Goal: Task Accomplishment & Management: Manage account settings

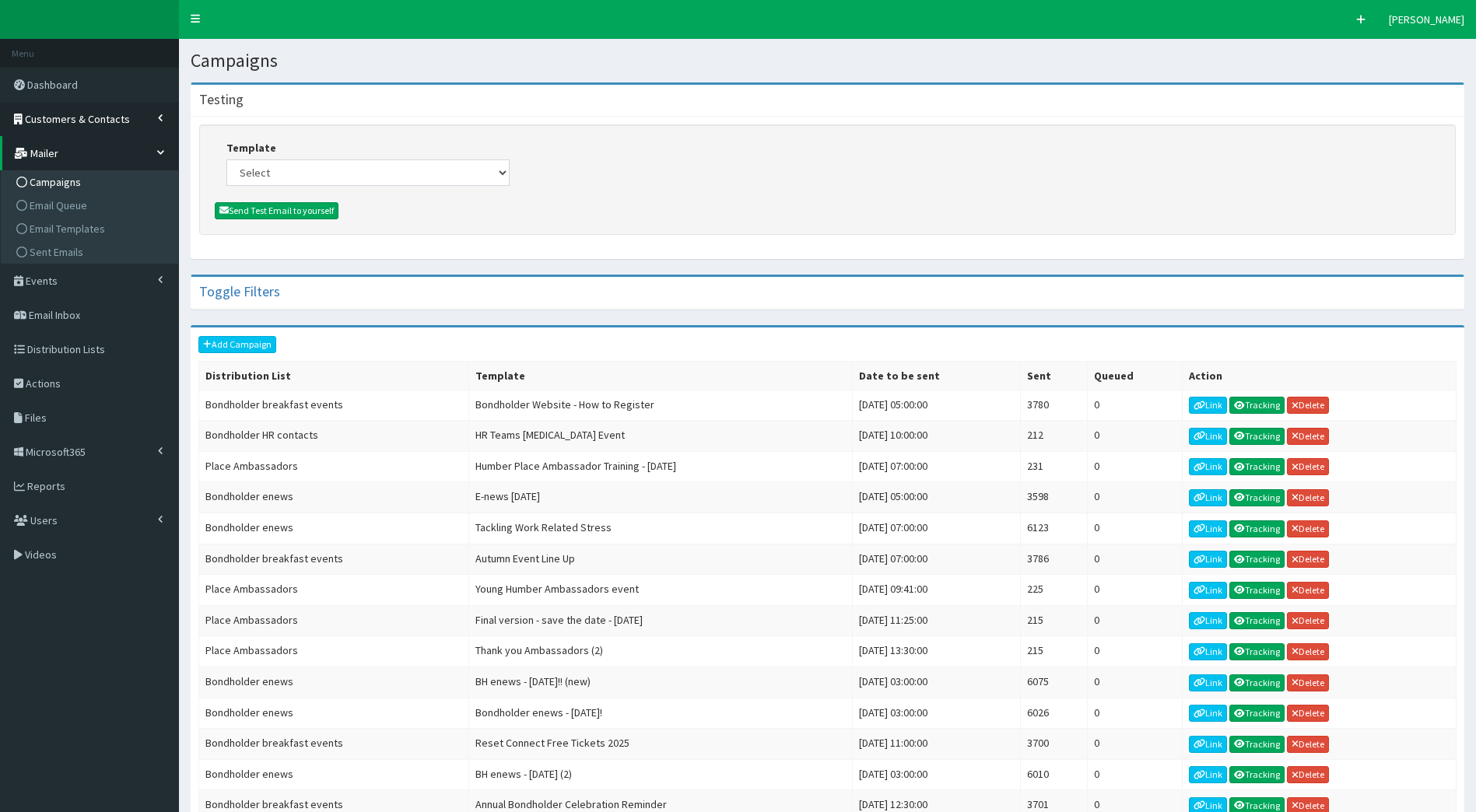
click at [111, 119] on span "Customers & Contacts" at bounding box center [78, 119] width 105 height 14
click at [71, 146] on span "Customers" at bounding box center [56, 148] width 52 height 14
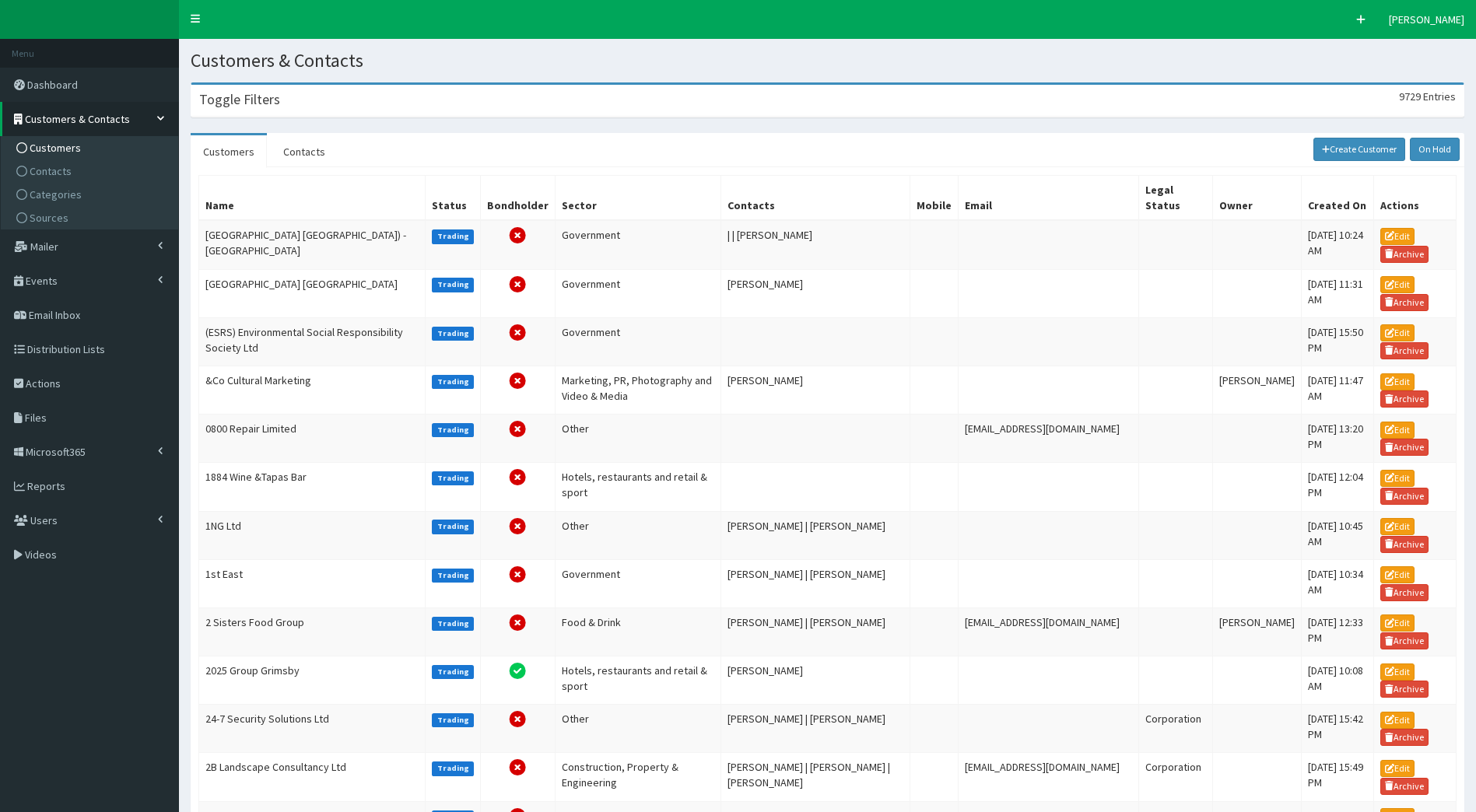
click at [288, 99] on div "Toggle Filters 9729 Entries" at bounding box center [827, 100] width 1272 height 32
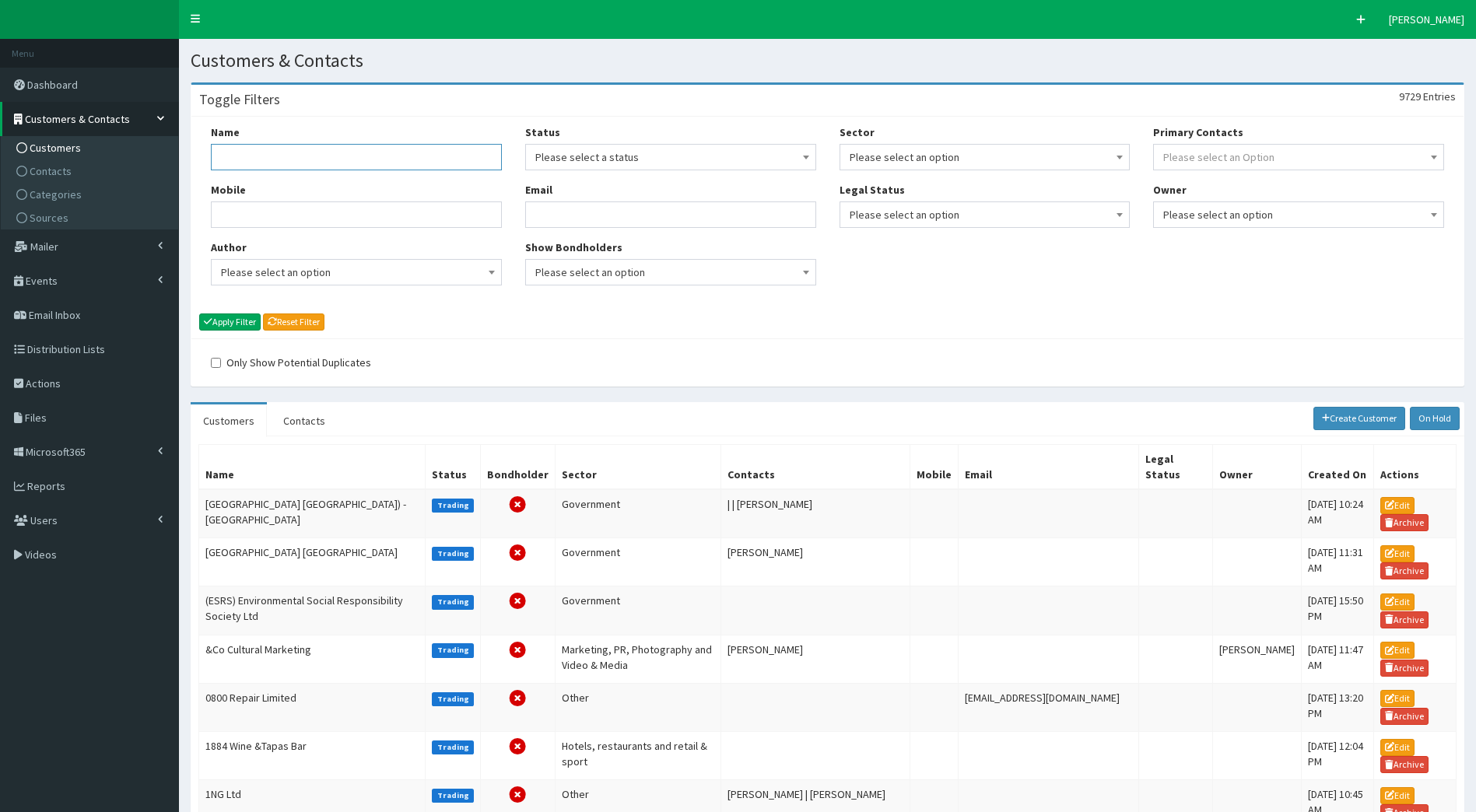
click at [295, 155] on input "Name" at bounding box center [356, 157] width 291 height 27
type input "run"
click at [199, 313] on button "Apply Filter" at bounding box center [230, 322] width 61 height 17
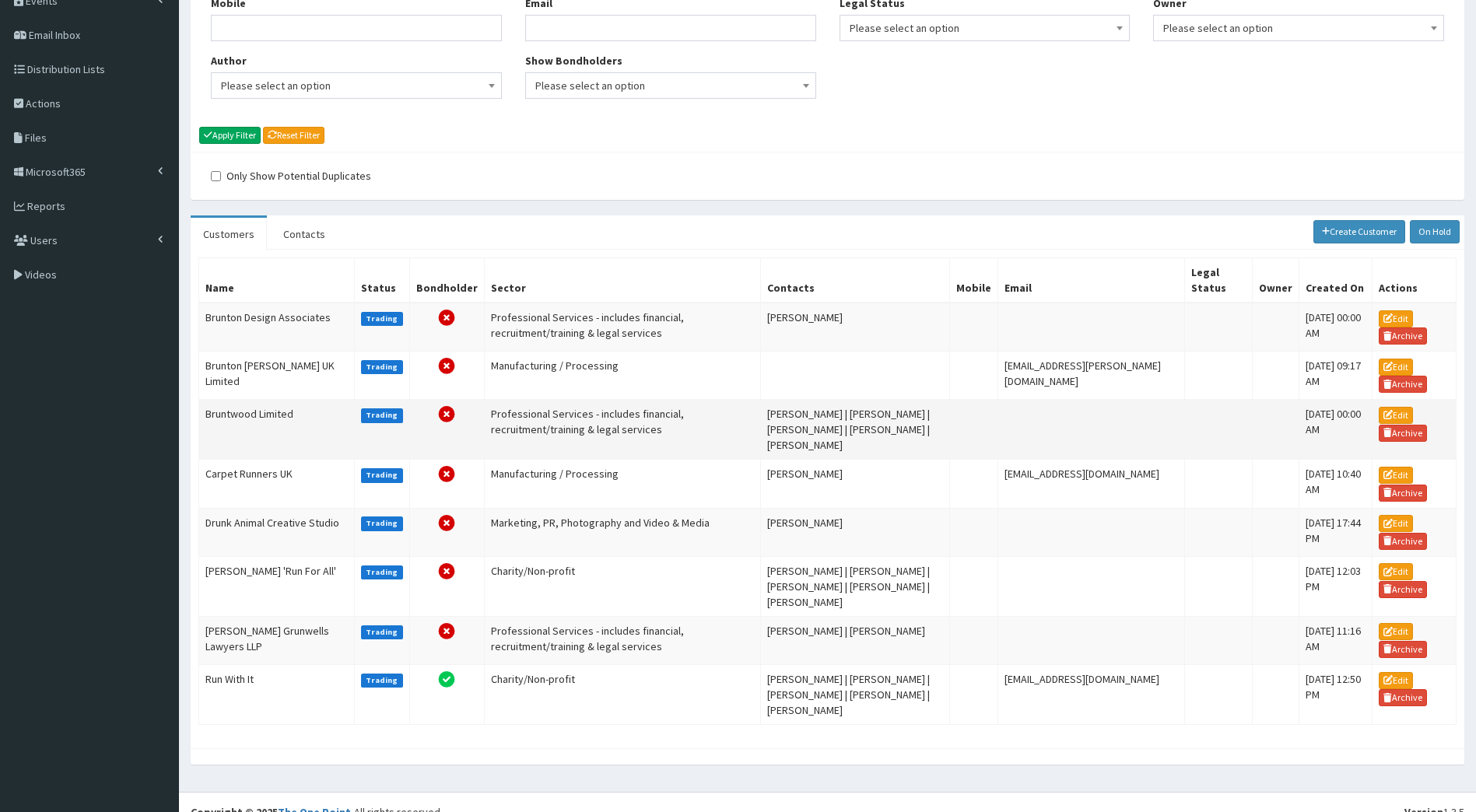
scroll to position [206, 0]
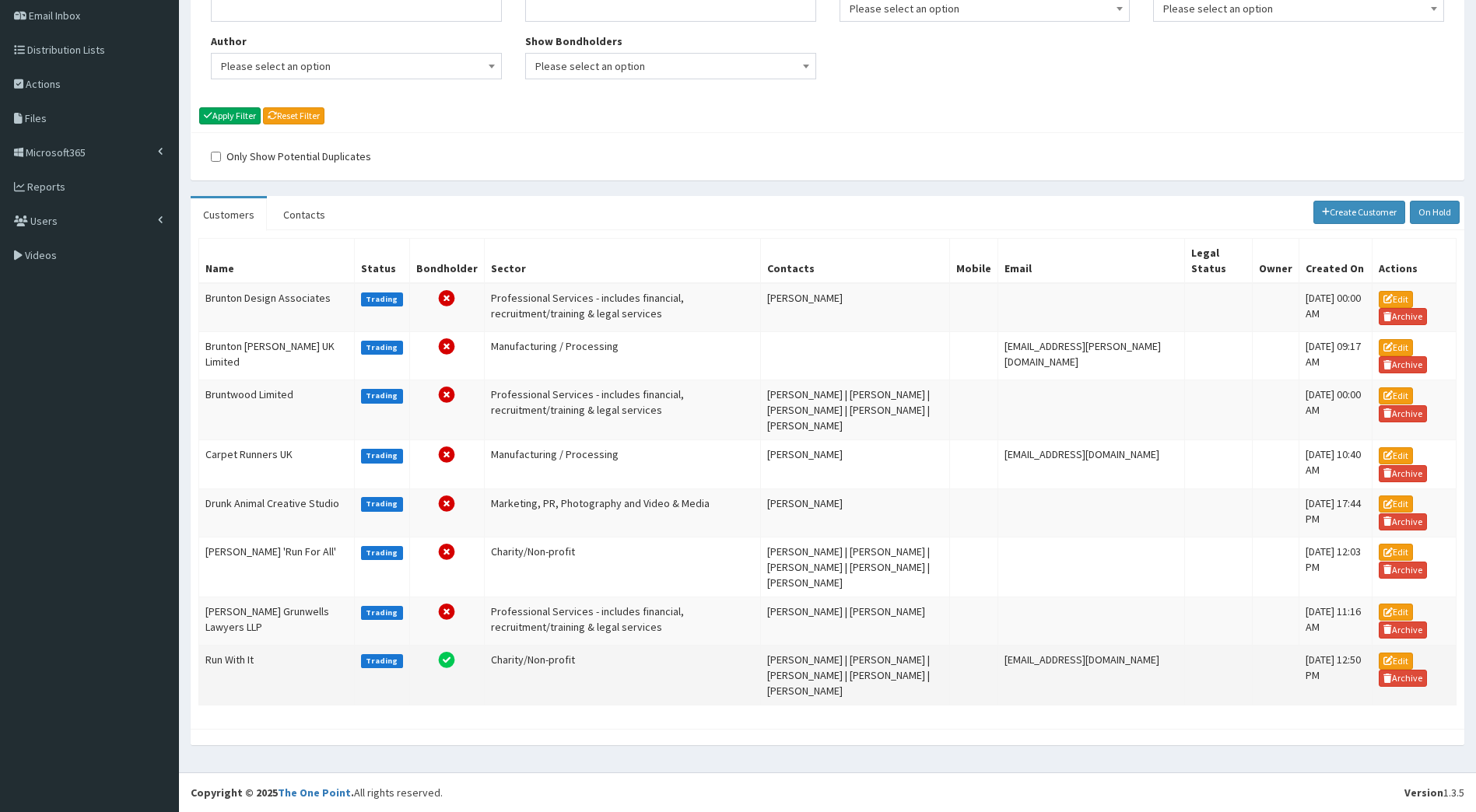
click at [567, 684] on td "Charity/Non-profit" at bounding box center [623, 674] width 277 height 60
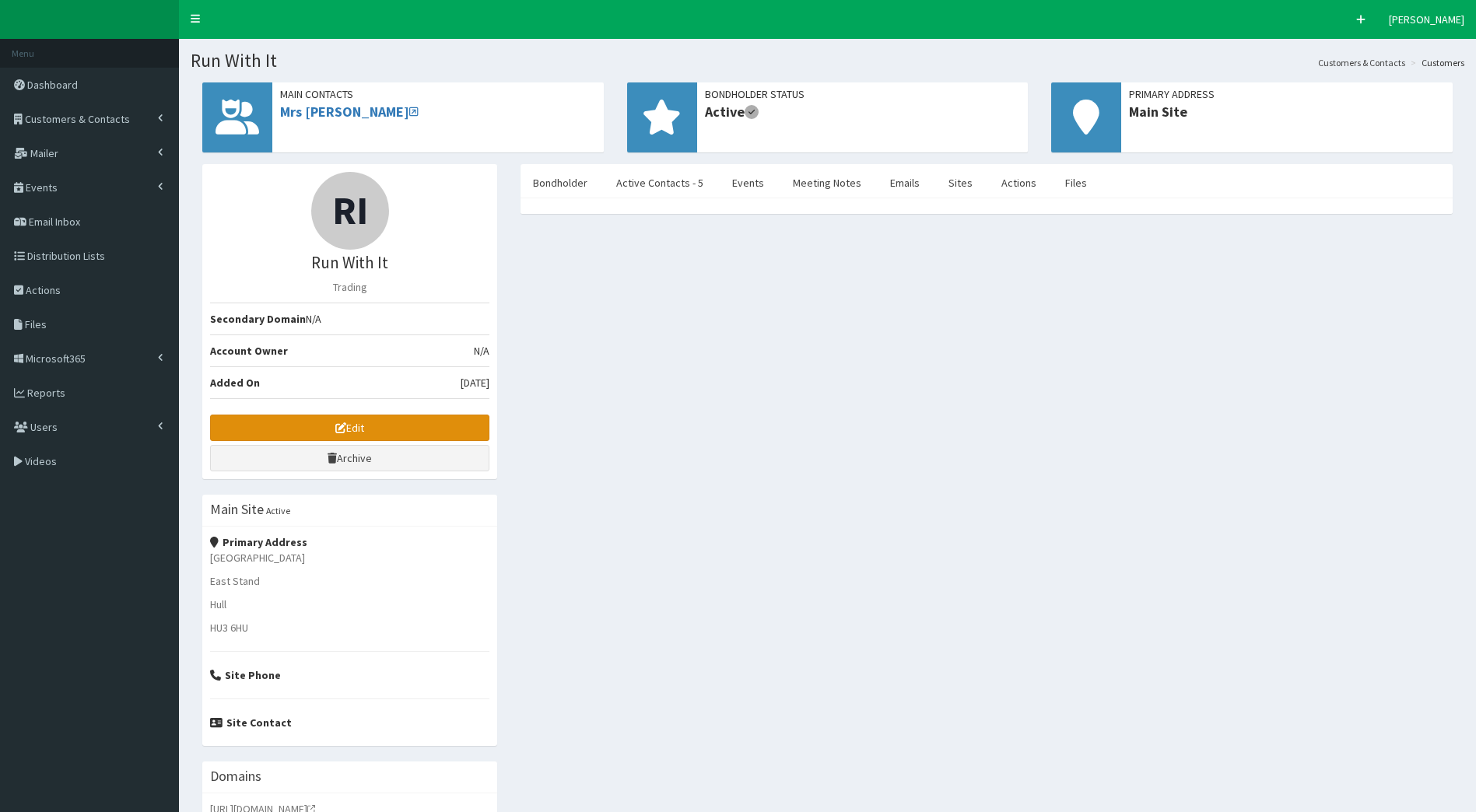
click at [381, 425] on link "Edit" at bounding box center [349, 428] width 280 height 27
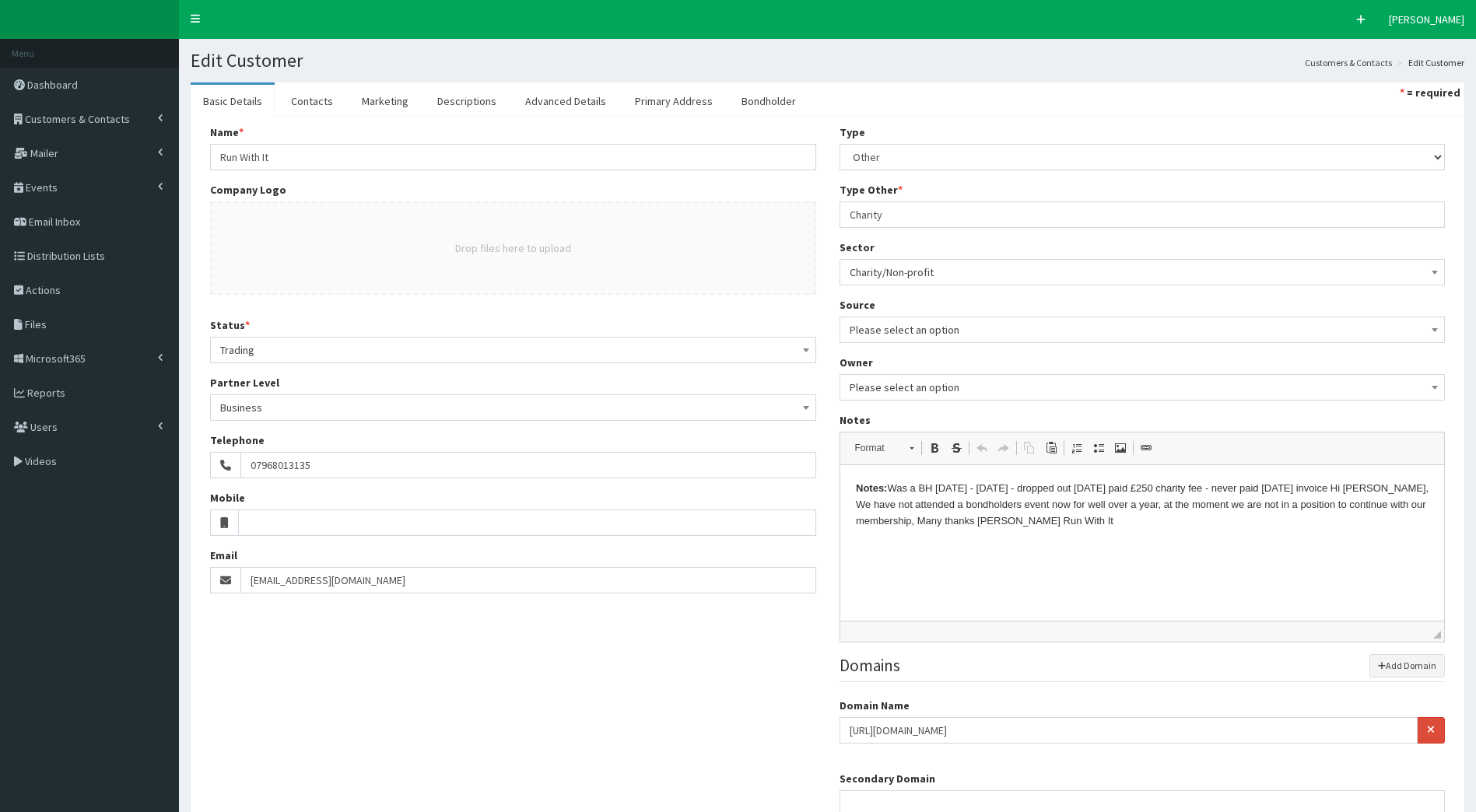
click at [501, 246] on button "Drop files here to upload" at bounding box center [513, 248] width 116 height 16
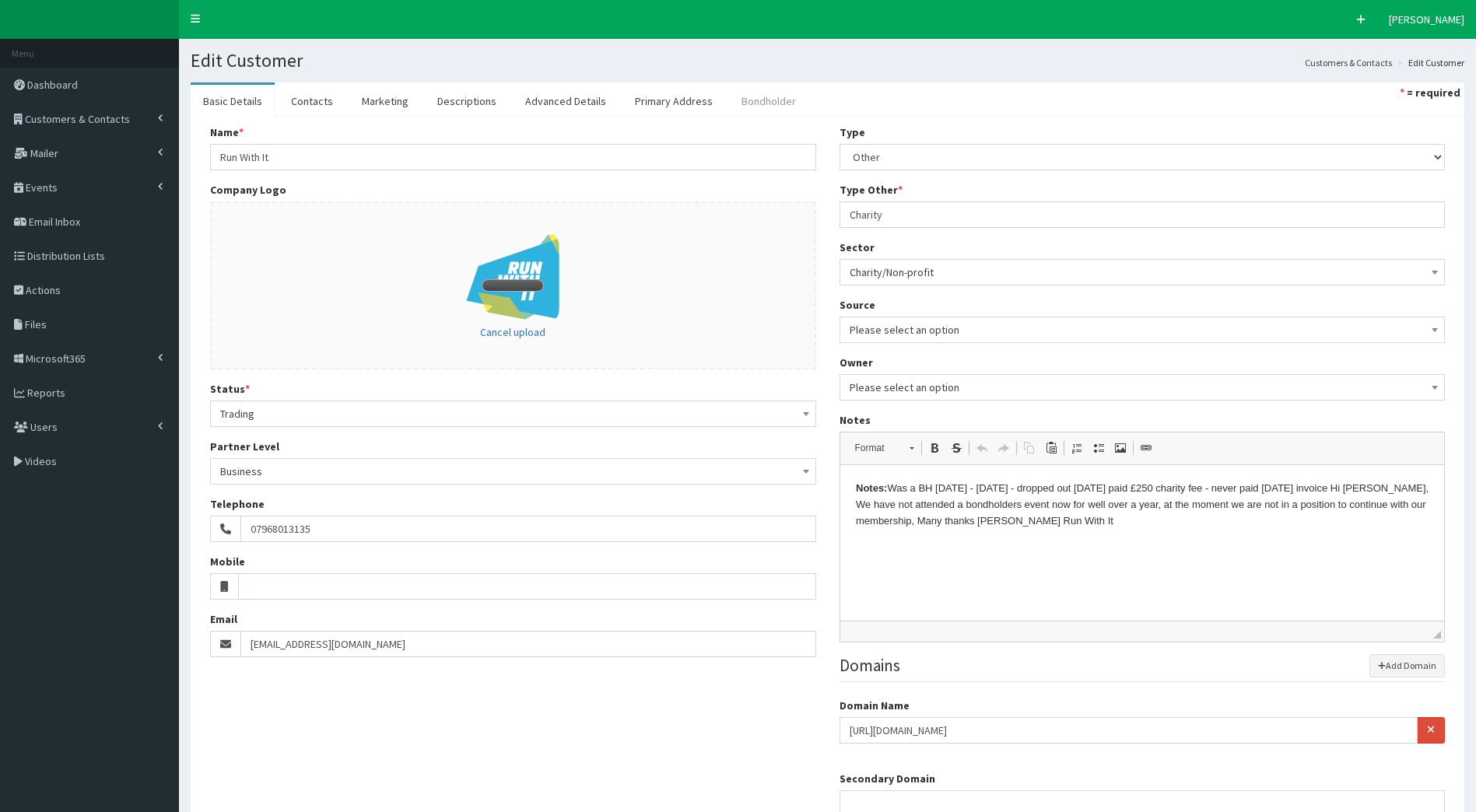
click at [757, 101] on link "Bondholder" at bounding box center [769, 101] width 79 height 33
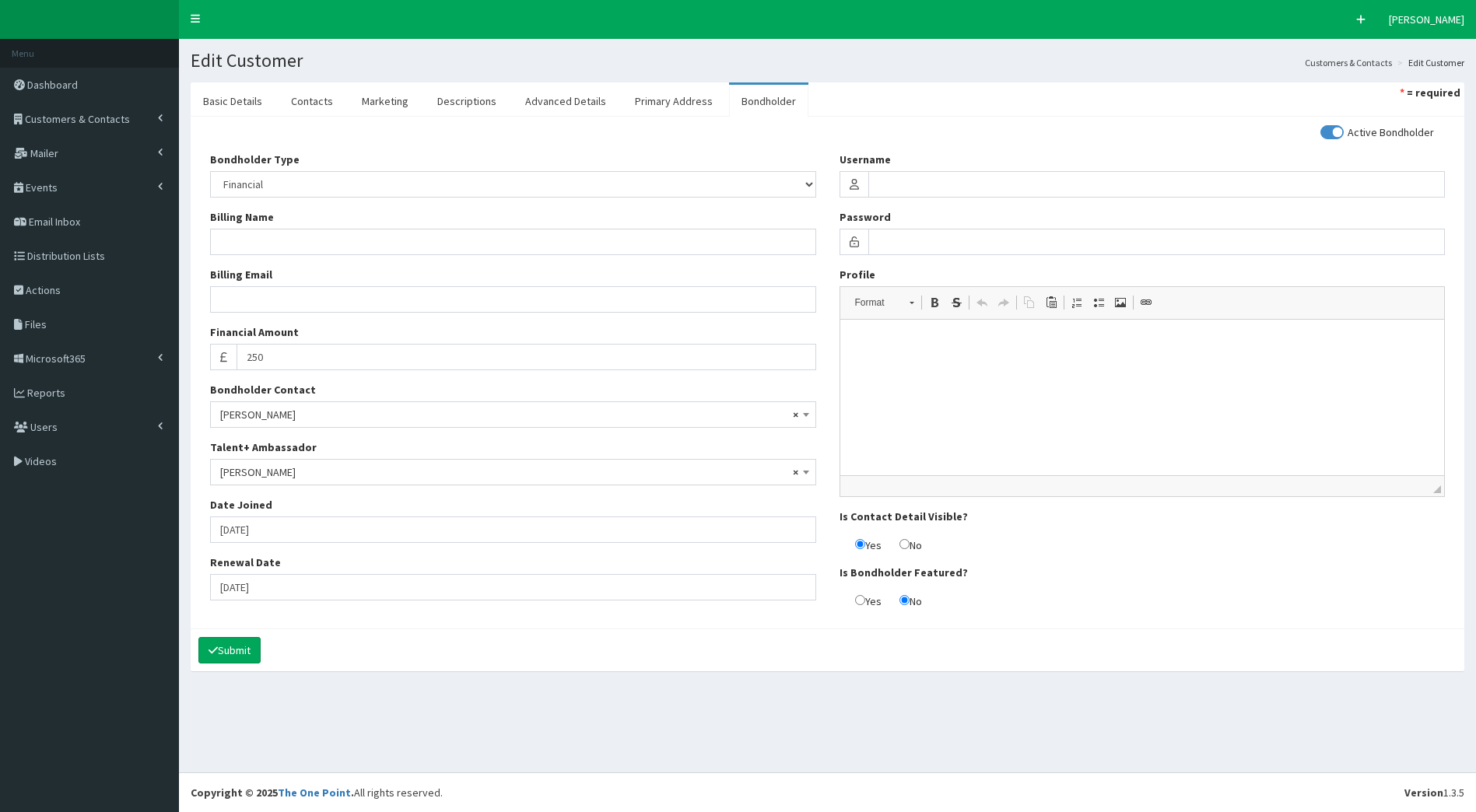
click at [917, 366] on html at bounding box center [1142, 343] width 605 height 48
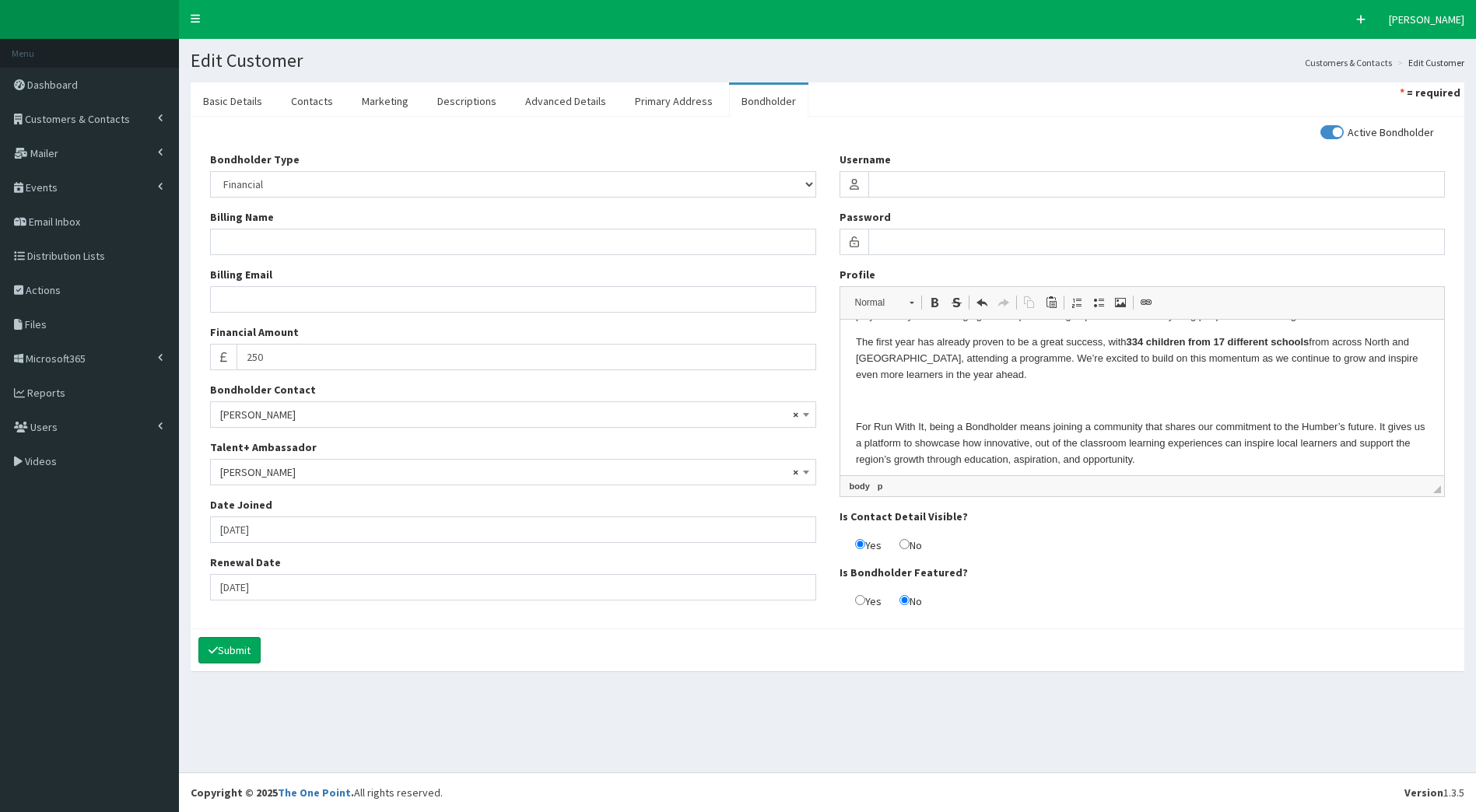
scroll to position [442, 0]
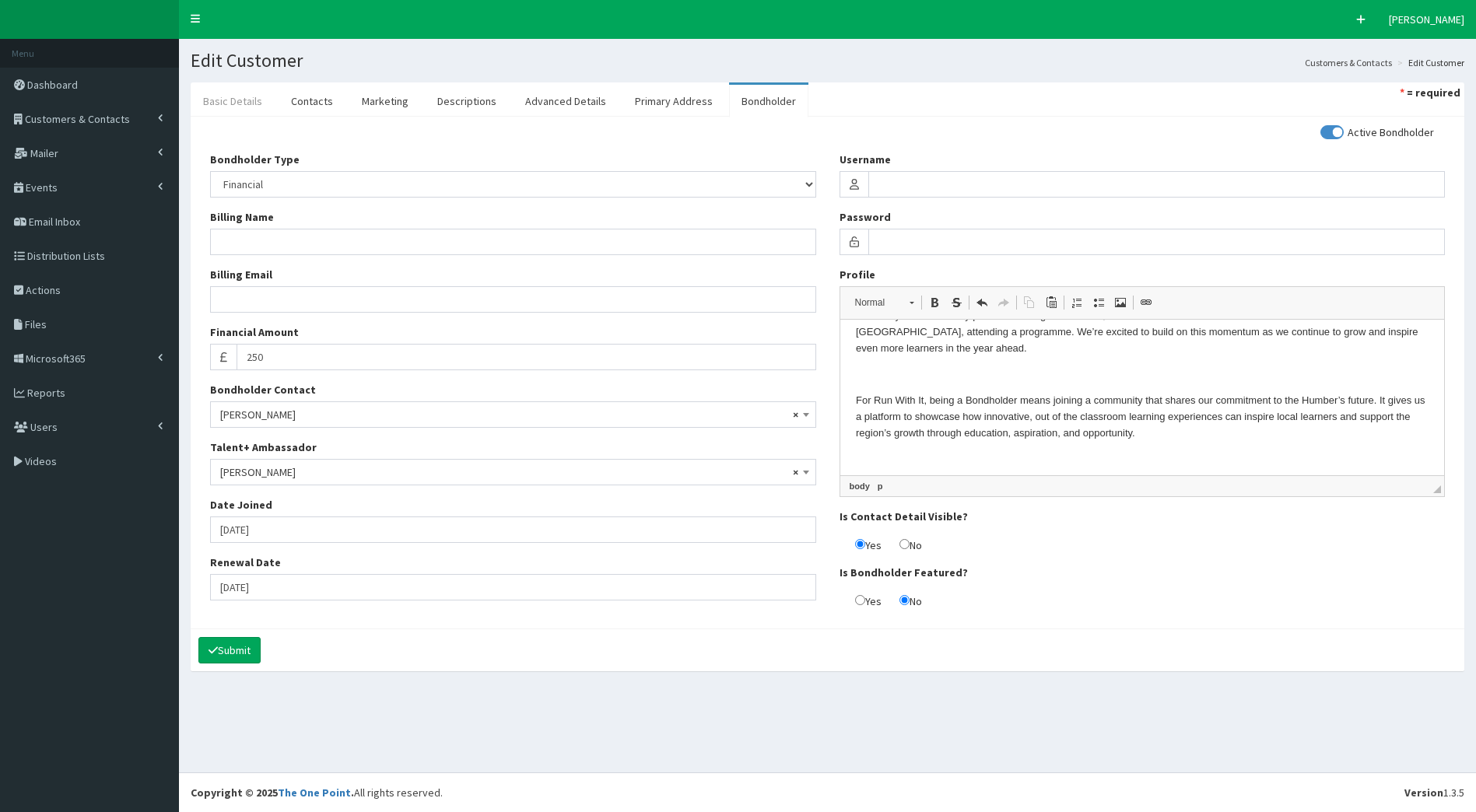
click at [252, 101] on link "Basic Details" at bounding box center [232, 101] width 84 height 33
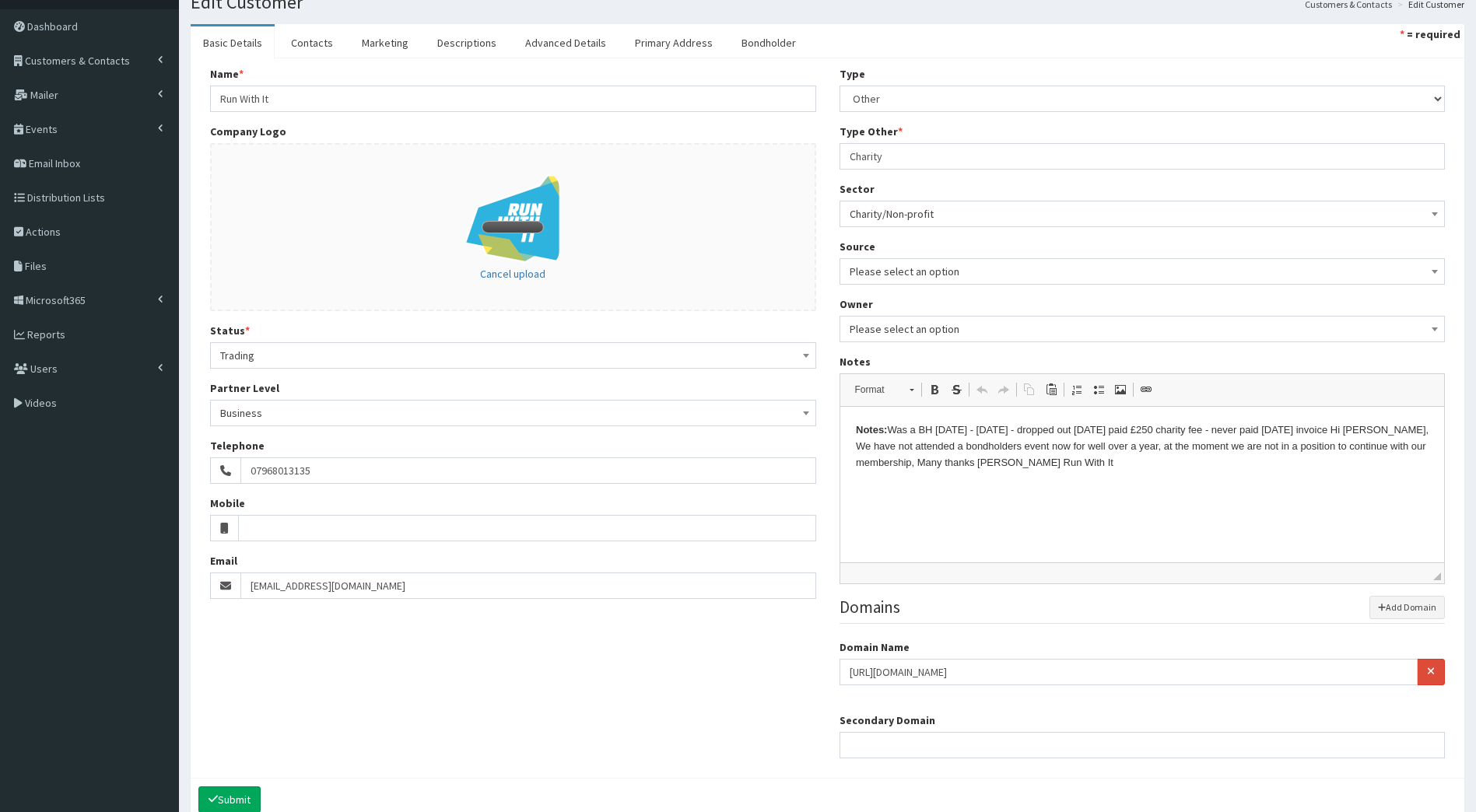
scroll to position [135, 0]
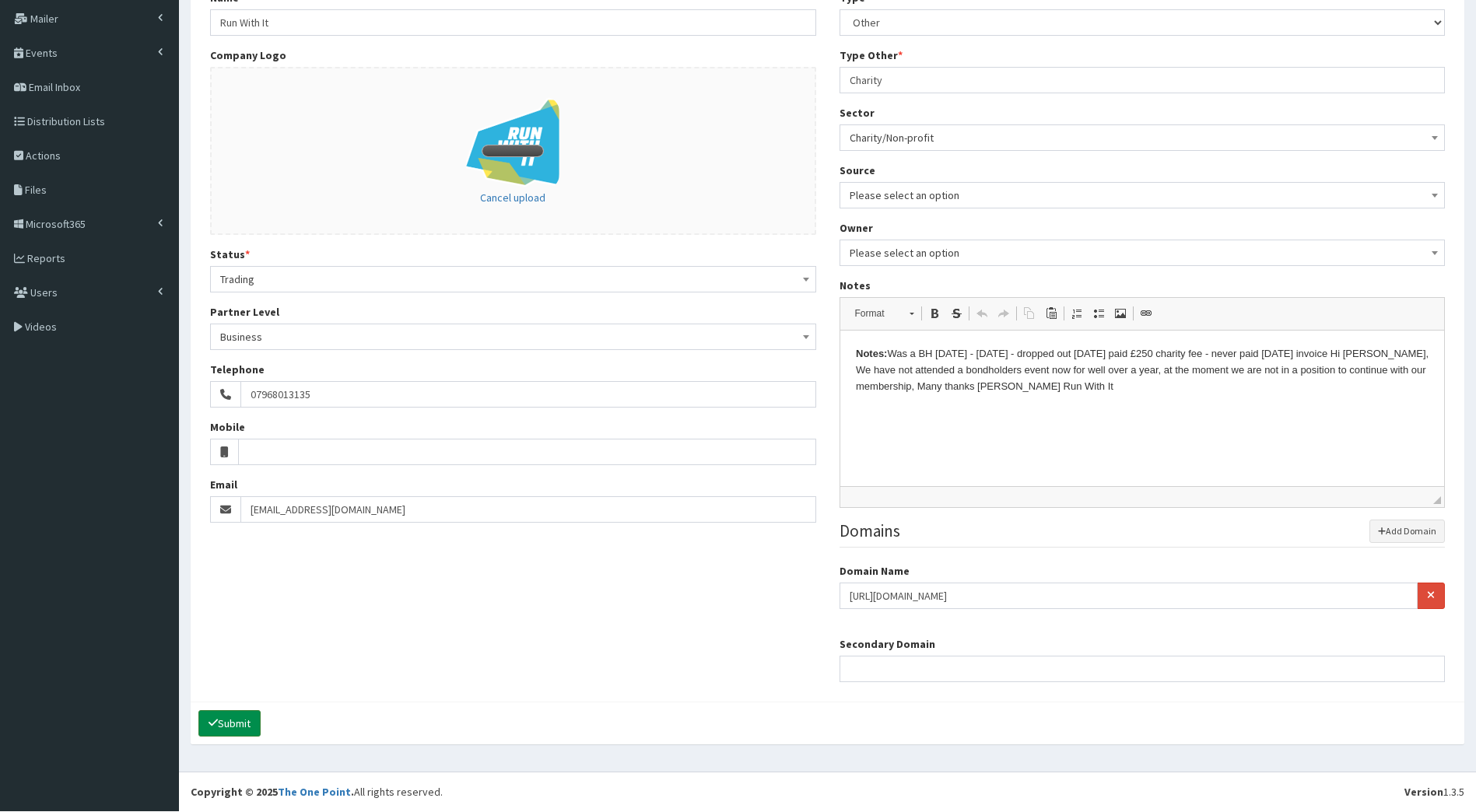
click at [241, 711] on button "Submit" at bounding box center [229, 724] width 62 height 27
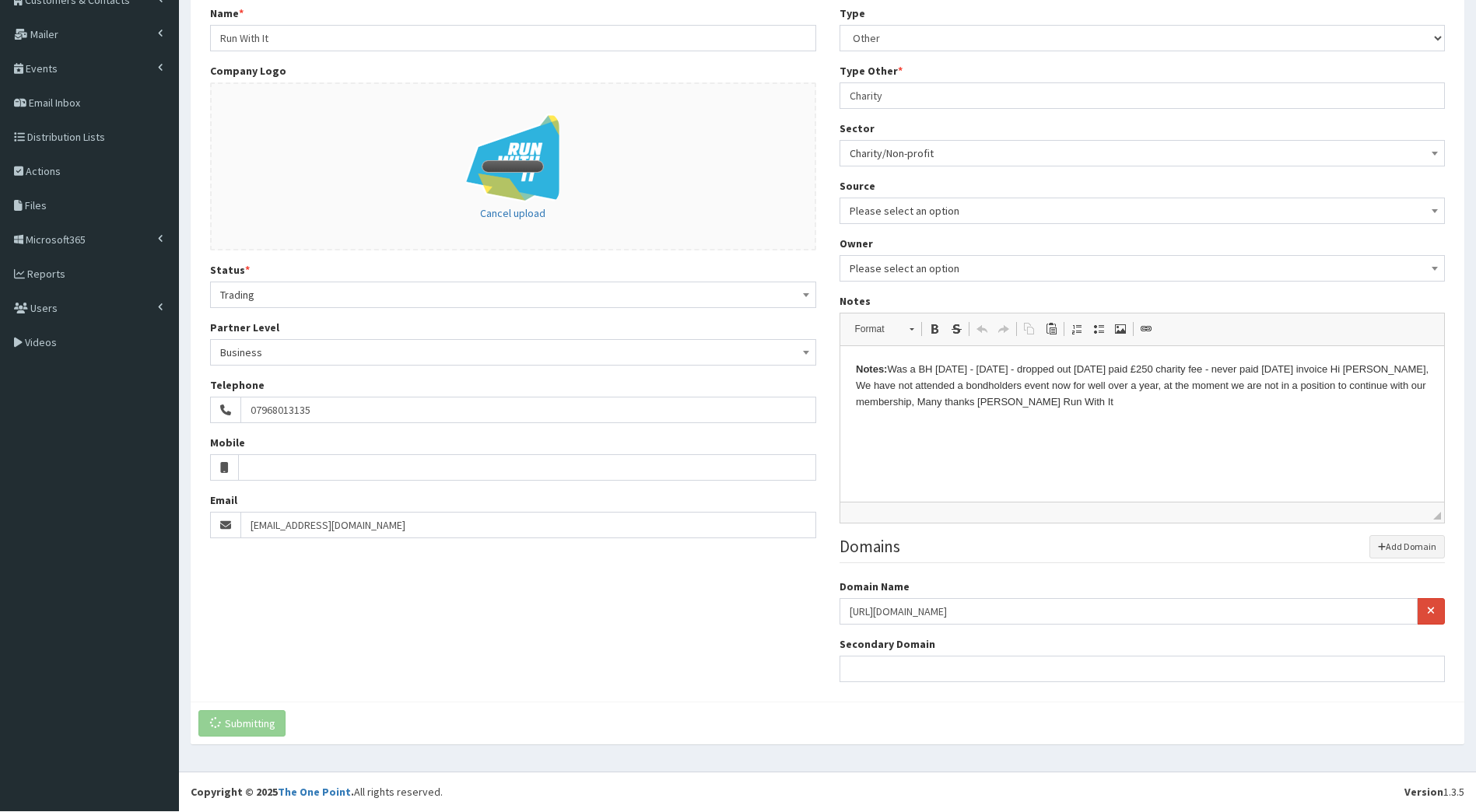
scroll to position [119, 0]
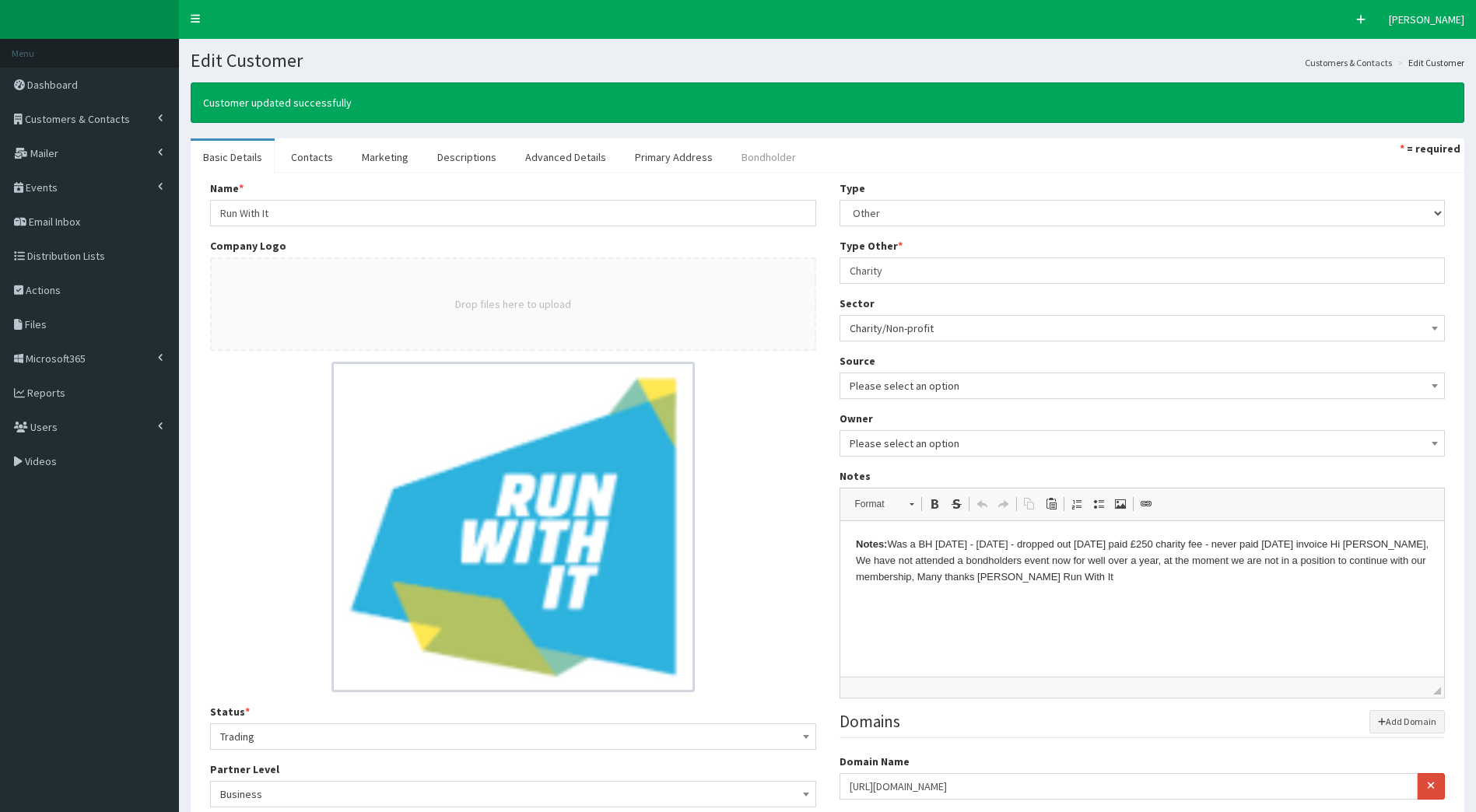
click at [756, 142] on link "Bondholder" at bounding box center [769, 157] width 79 height 33
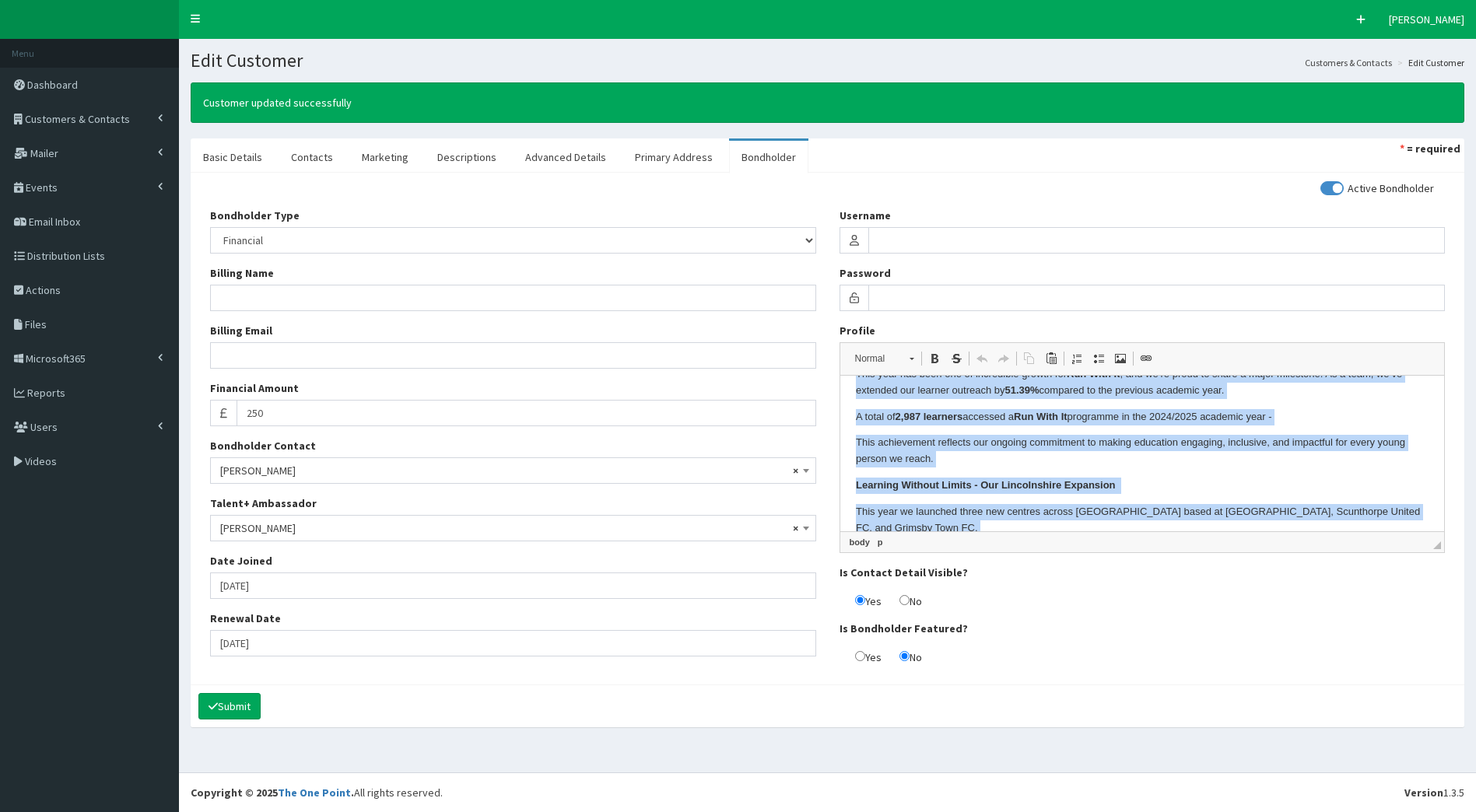
scroll to position [460, 0]
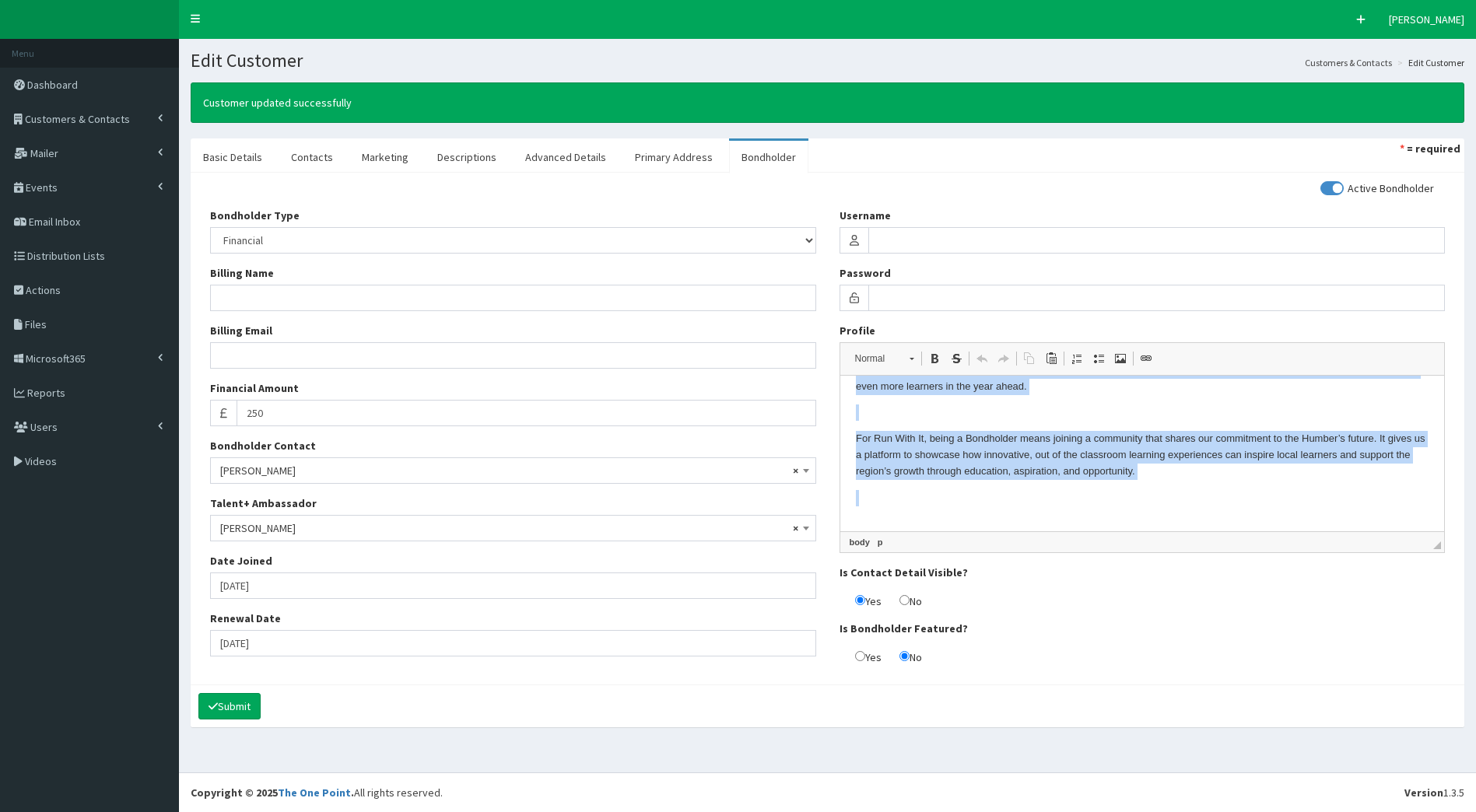
drag, startPoint x: 853, startPoint y: 397, endPoint x: 1211, endPoint y: 655, distance: 441.3
click at [1211, 547] on html "At Run With It , we operate from a number of unique and exciting education cent…" at bounding box center [1142, 232] width 605 height 632
copy body "At Run With It , we operate from a number of unique and exciting education cent…"
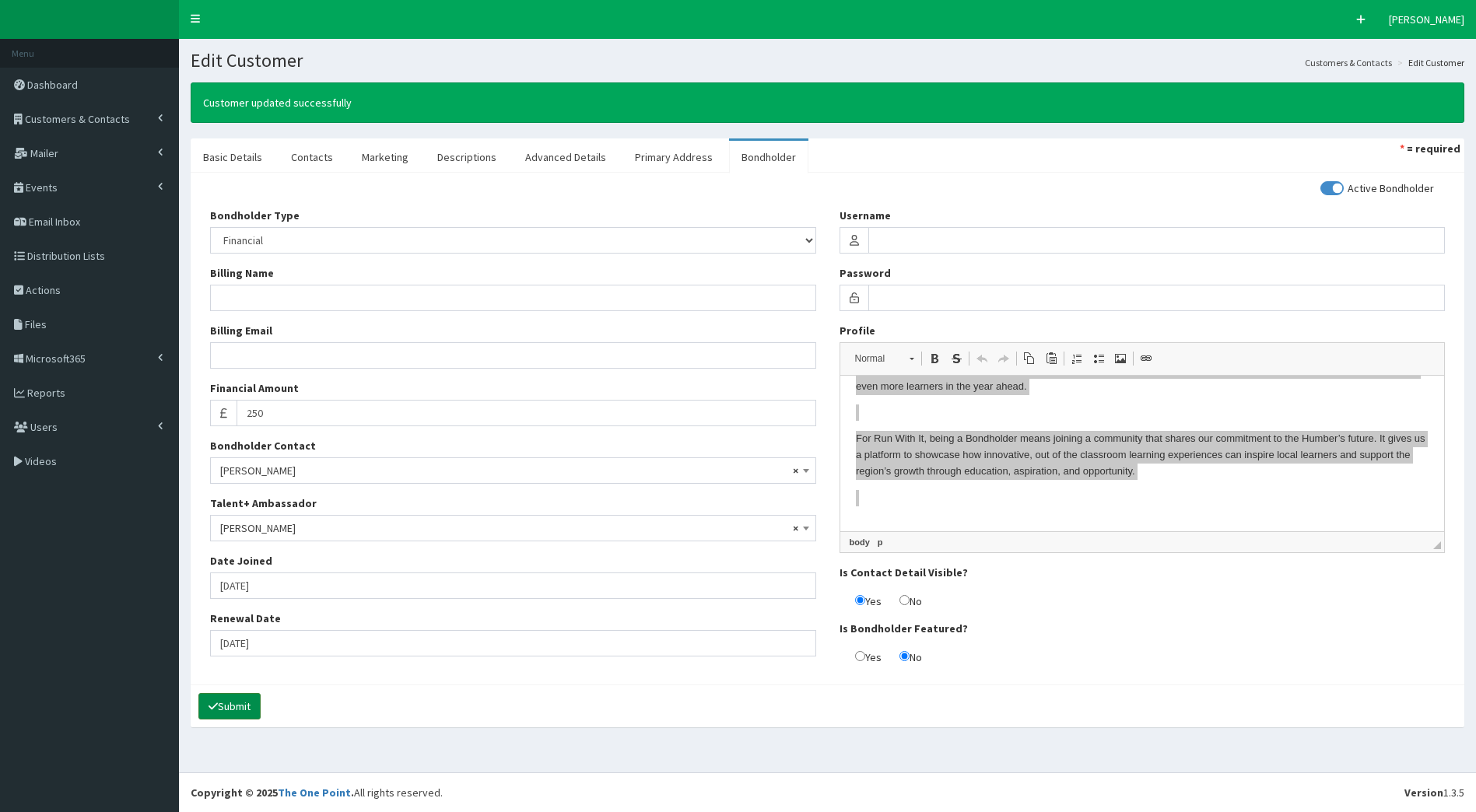
click at [250, 709] on button "Submit" at bounding box center [229, 706] width 62 height 27
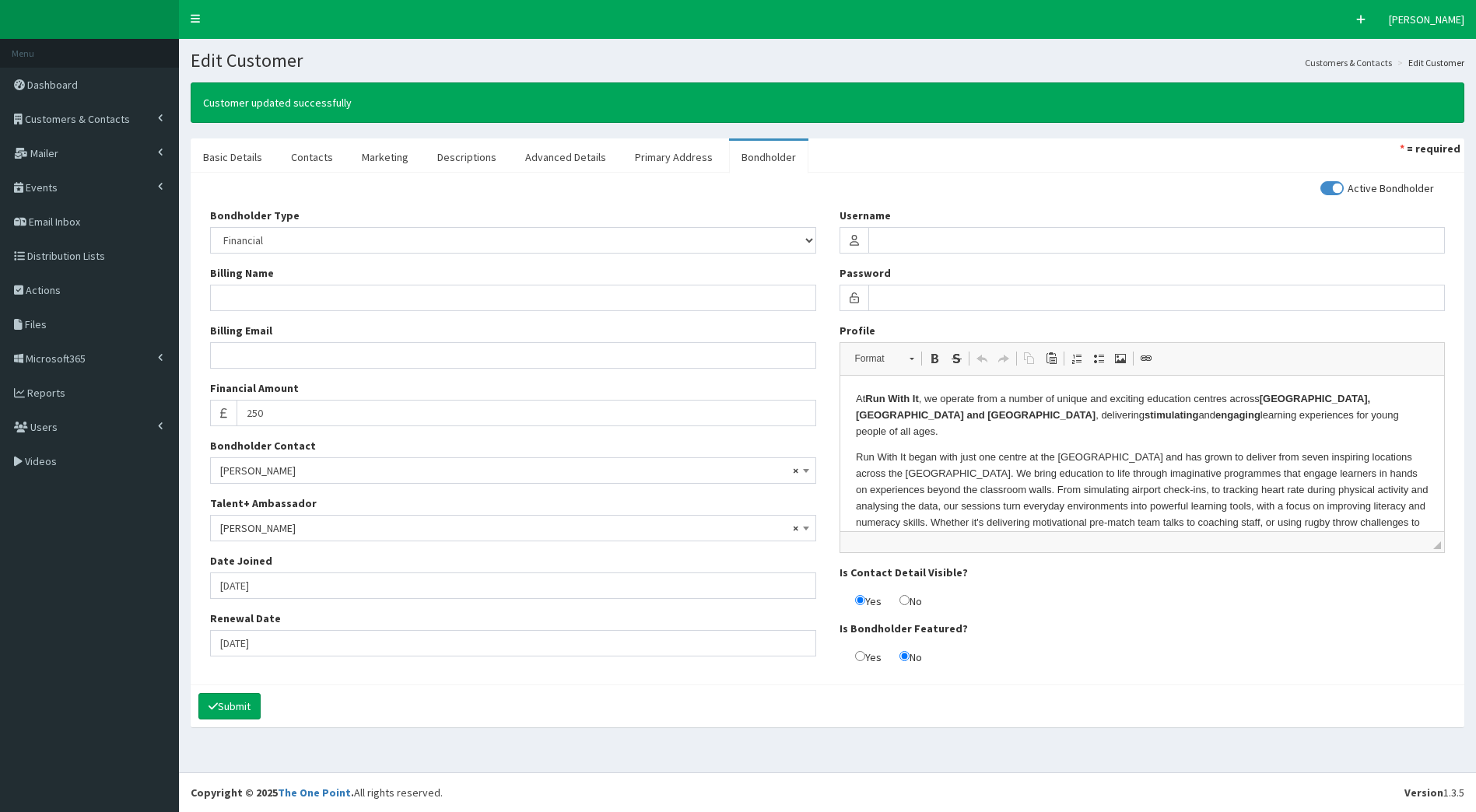
click at [1375, 59] on link "Customers & Contacts" at bounding box center [1348, 63] width 87 height 13
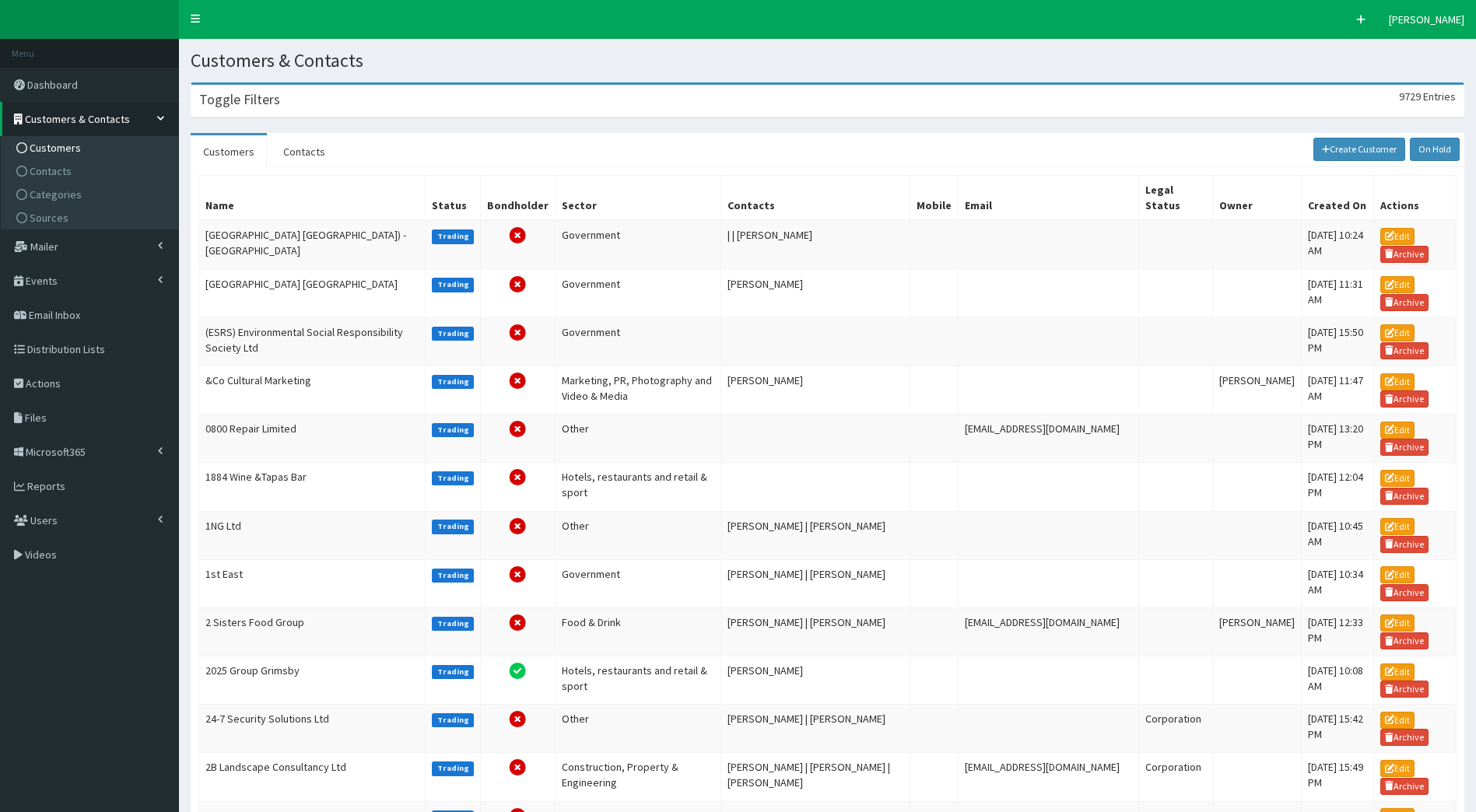
click at [299, 105] on div "Toggle Filters 9729 Entries" at bounding box center [827, 100] width 1272 height 32
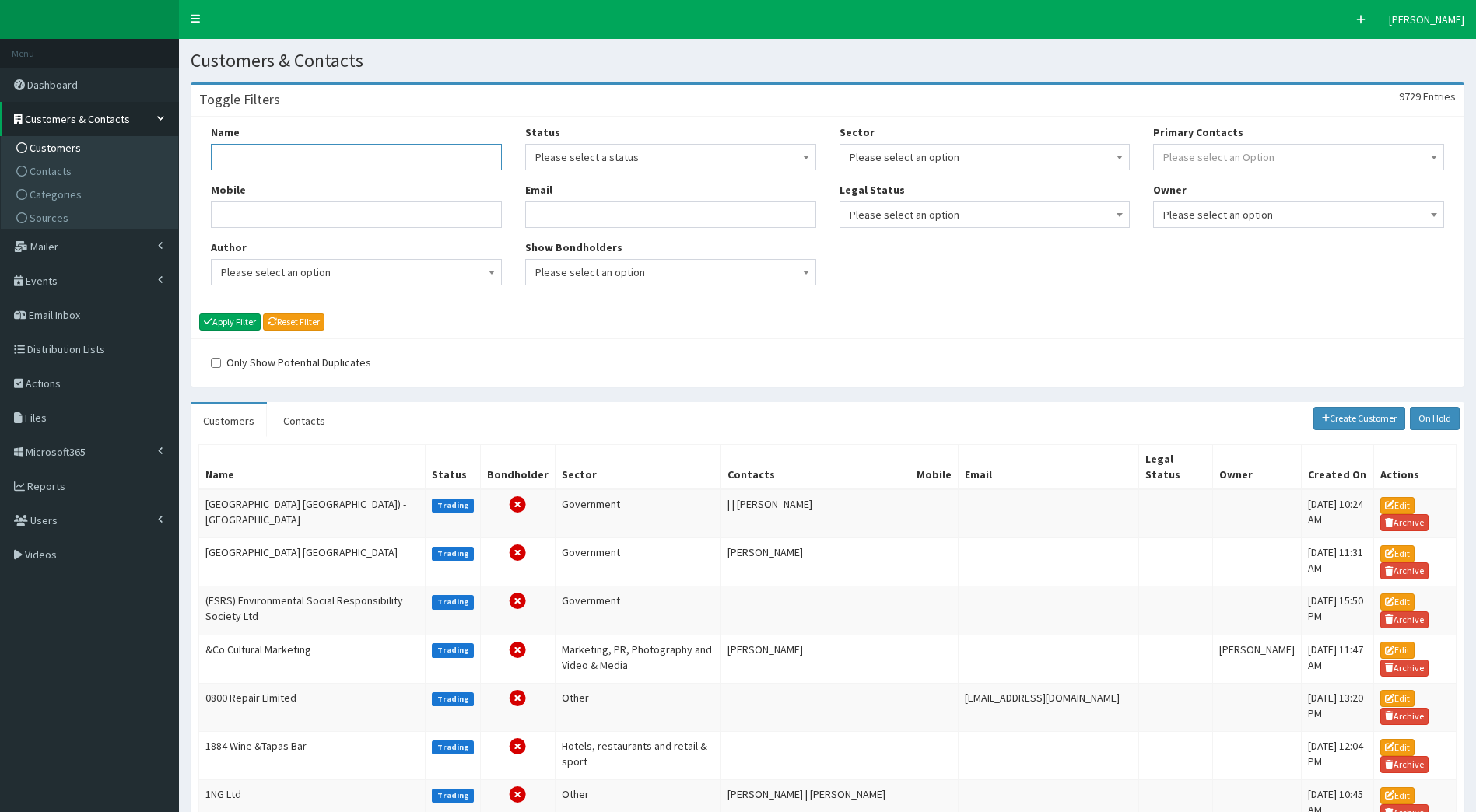
click at [238, 160] on input "Name" at bounding box center [356, 157] width 291 height 27
type input "bluestorm"
click at [199, 313] on button "Apply Filter" at bounding box center [230, 322] width 61 height 17
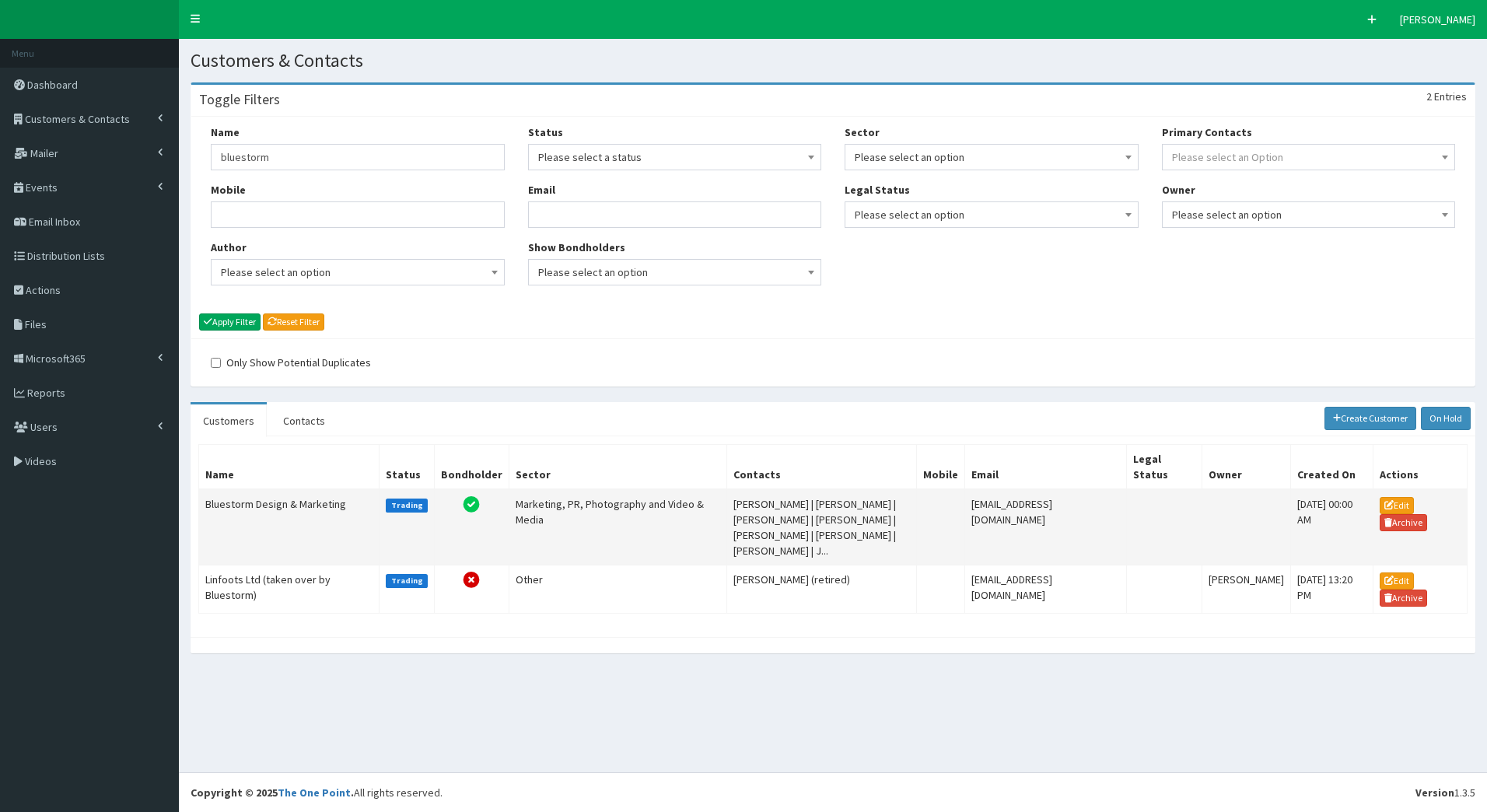
click at [327, 519] on td "Bluestorm Design & Marketing" at bounding box center [289, 527] width 180 height 76
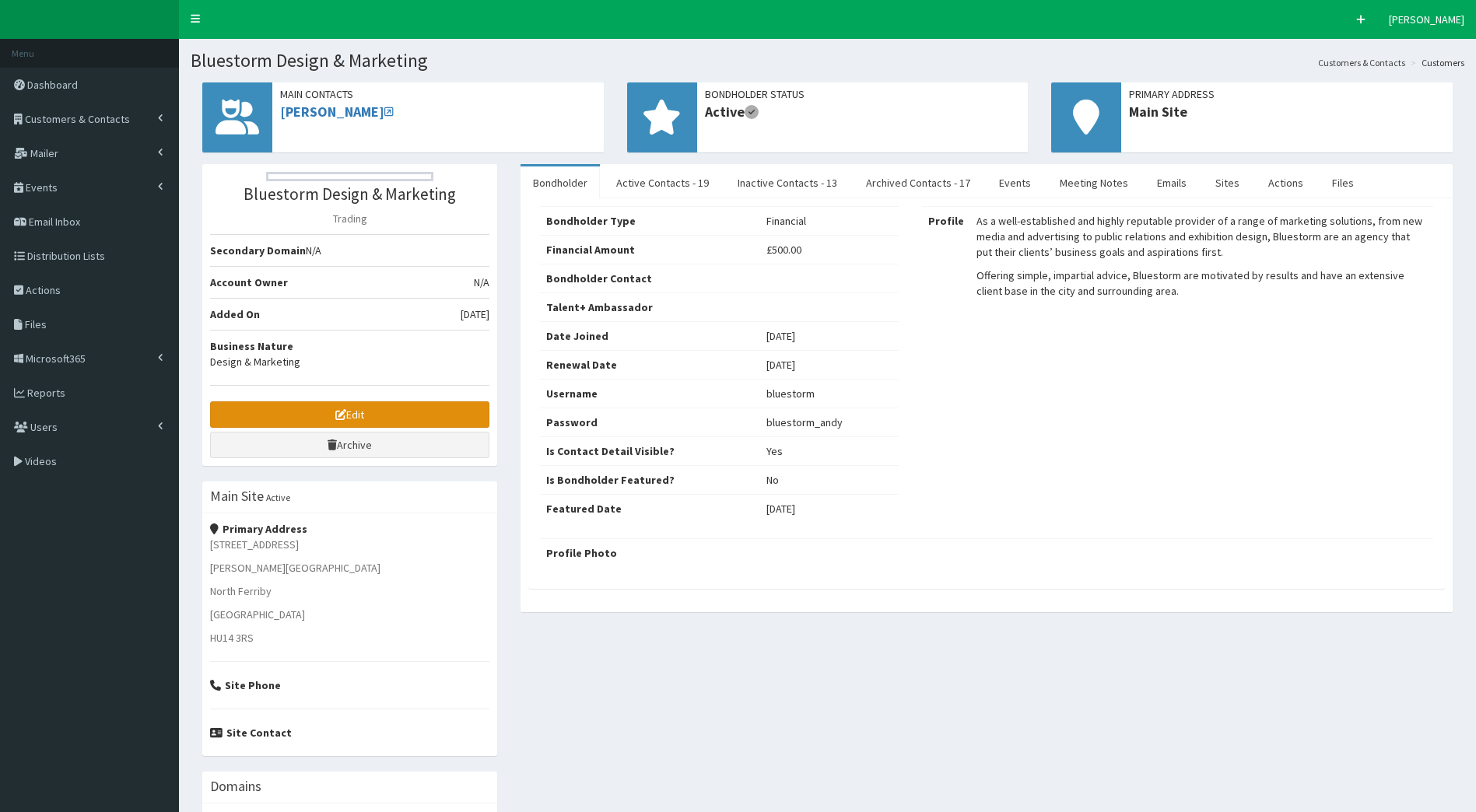
click at [365, 418] on link "Edit" at bounding box center [349, 415] width 280 height 27
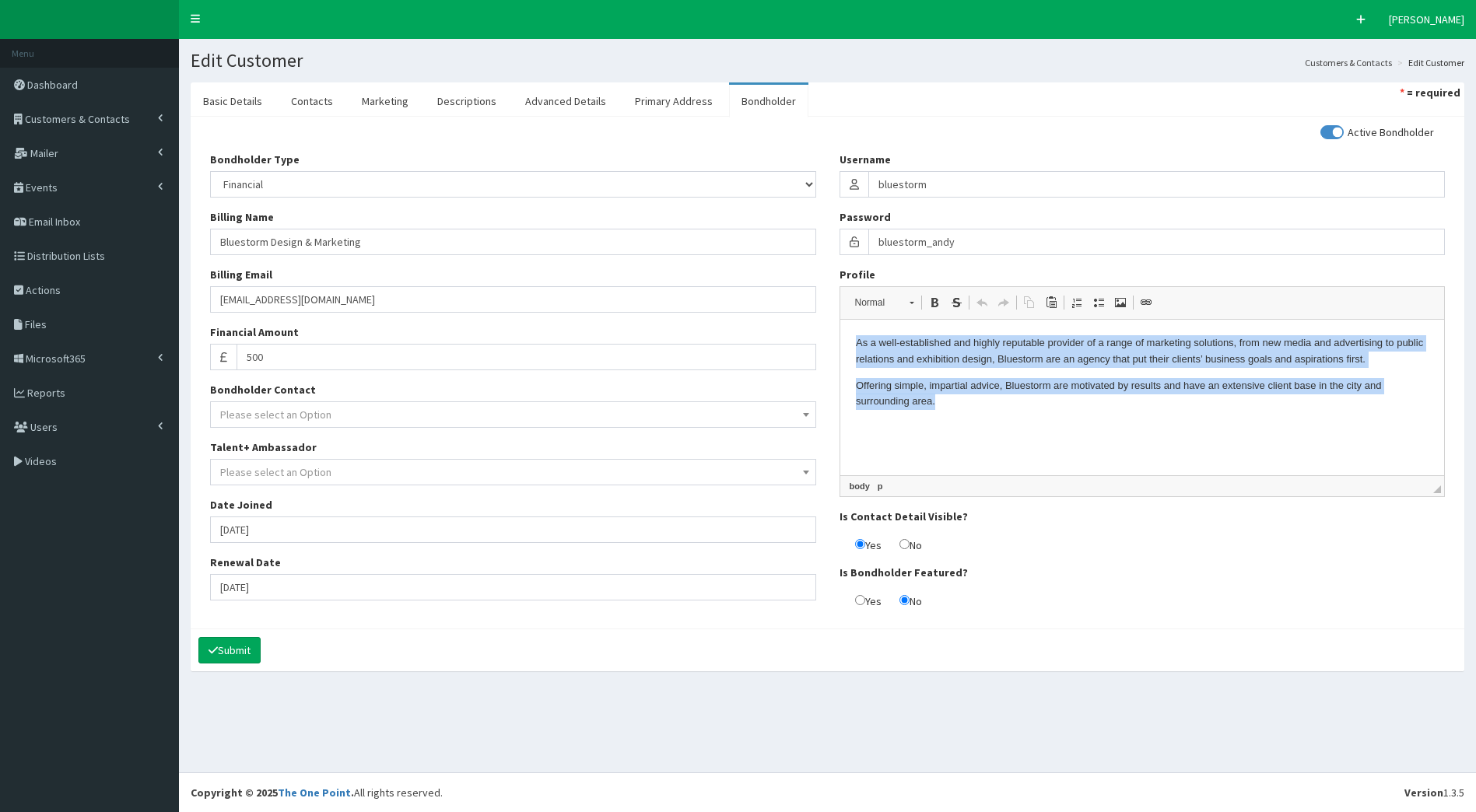
drag, startPoint x: 949, startPoint y: 407, endPoint x: 806, endPoint y: 338, distance: 158.8
click at [840, 338] on html "As a well-established and highly reputable provider of a range of marketing sol…" at bounding box center [1142, 372] width 605 height 106
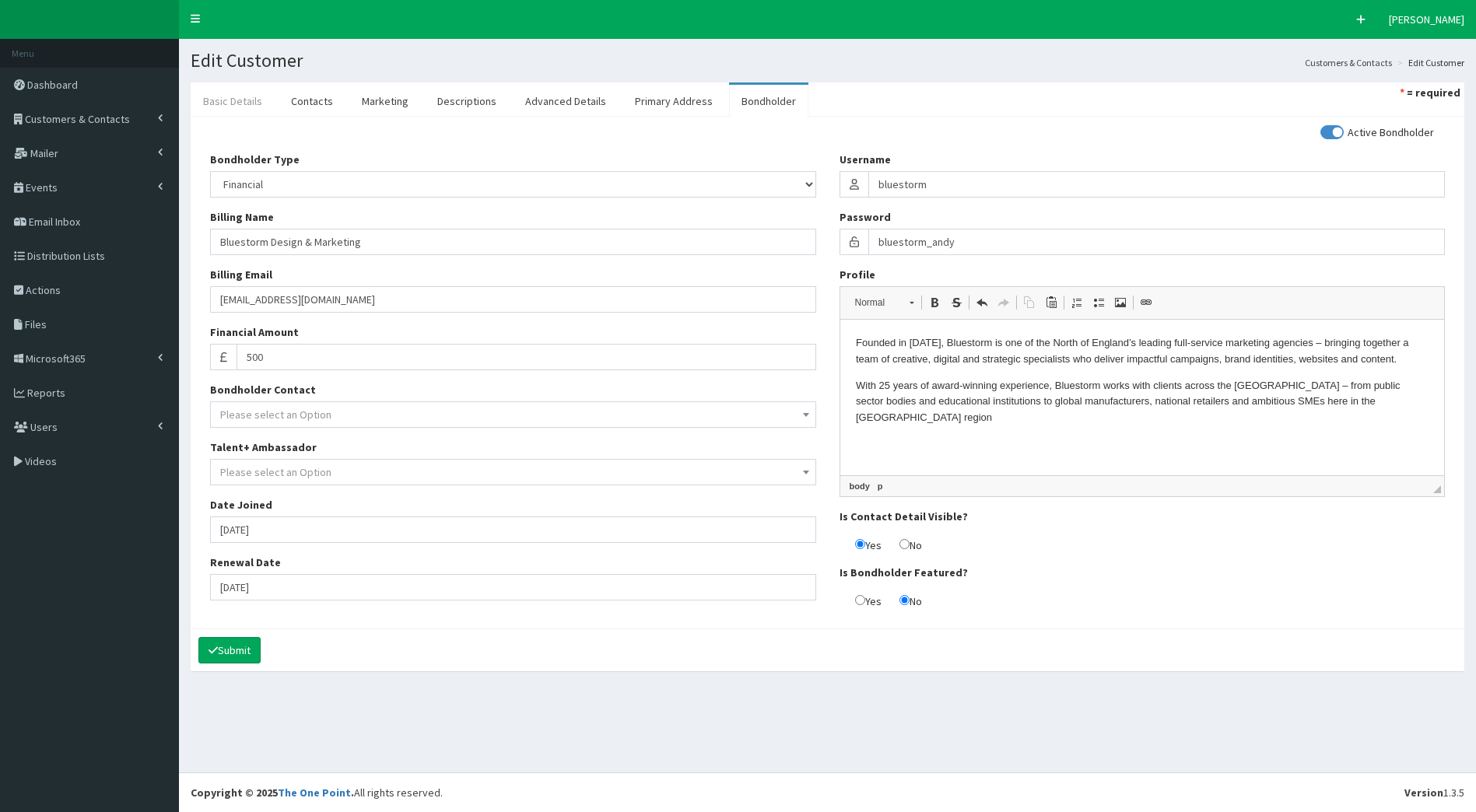
click at [251, 103] on link "Basic Details" at bounding box center [232, 101] width 84 height 33
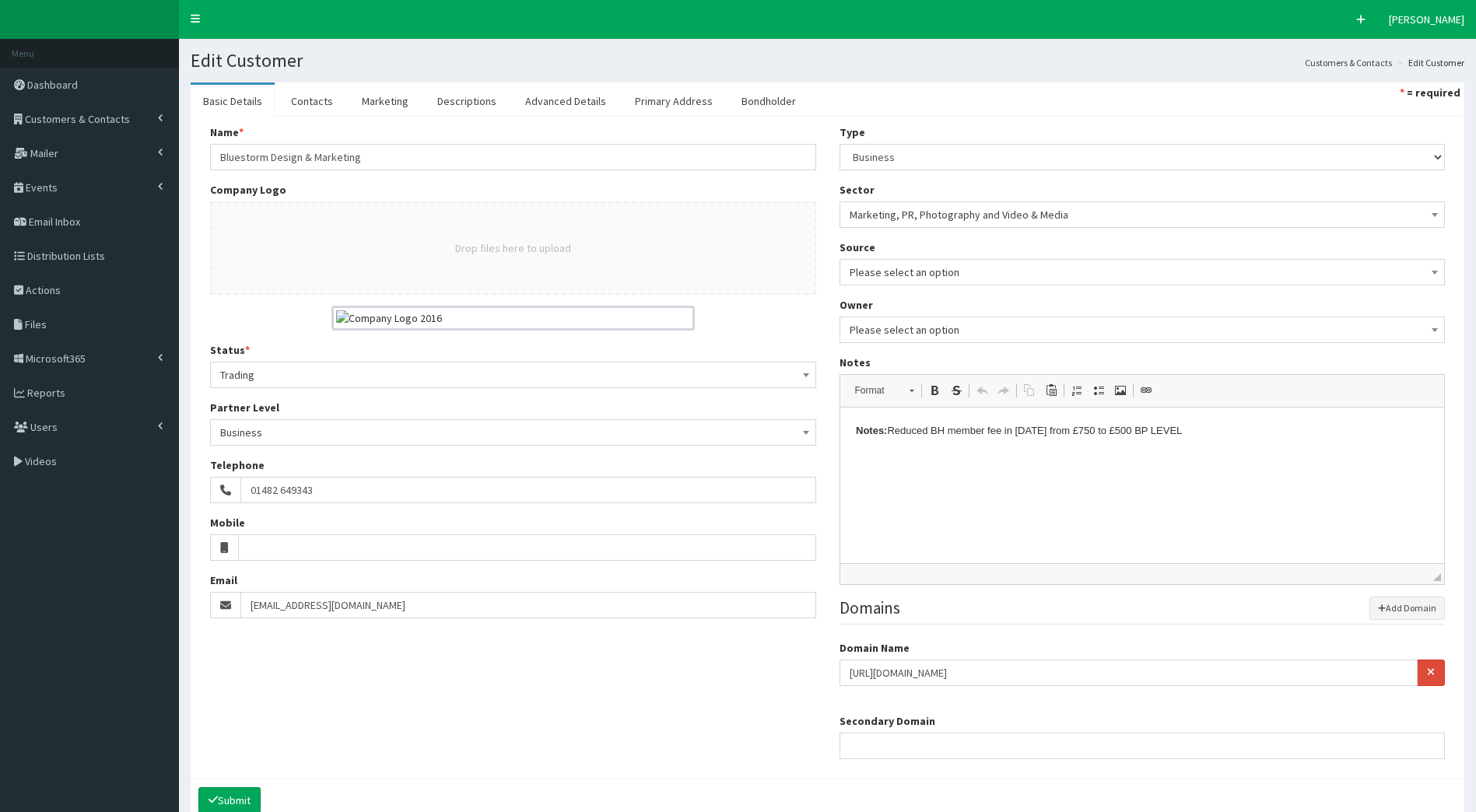
click at [544, 265] on div "Drop files here to upload" at bounding box center [513, 247] width 606 height 93
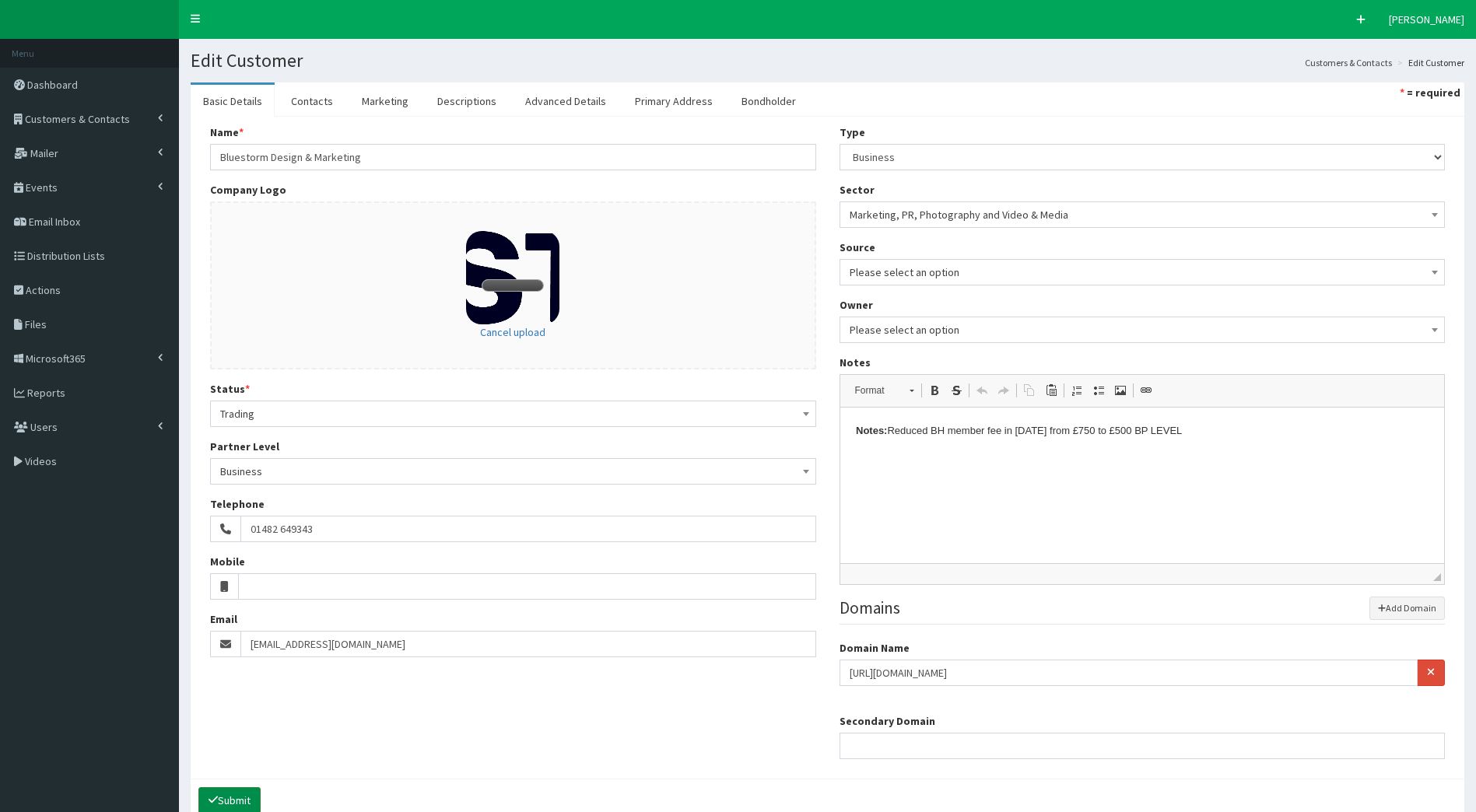
click at [242, 798] on button "Submit" at bounding box center [229, 800] width 62 height 27
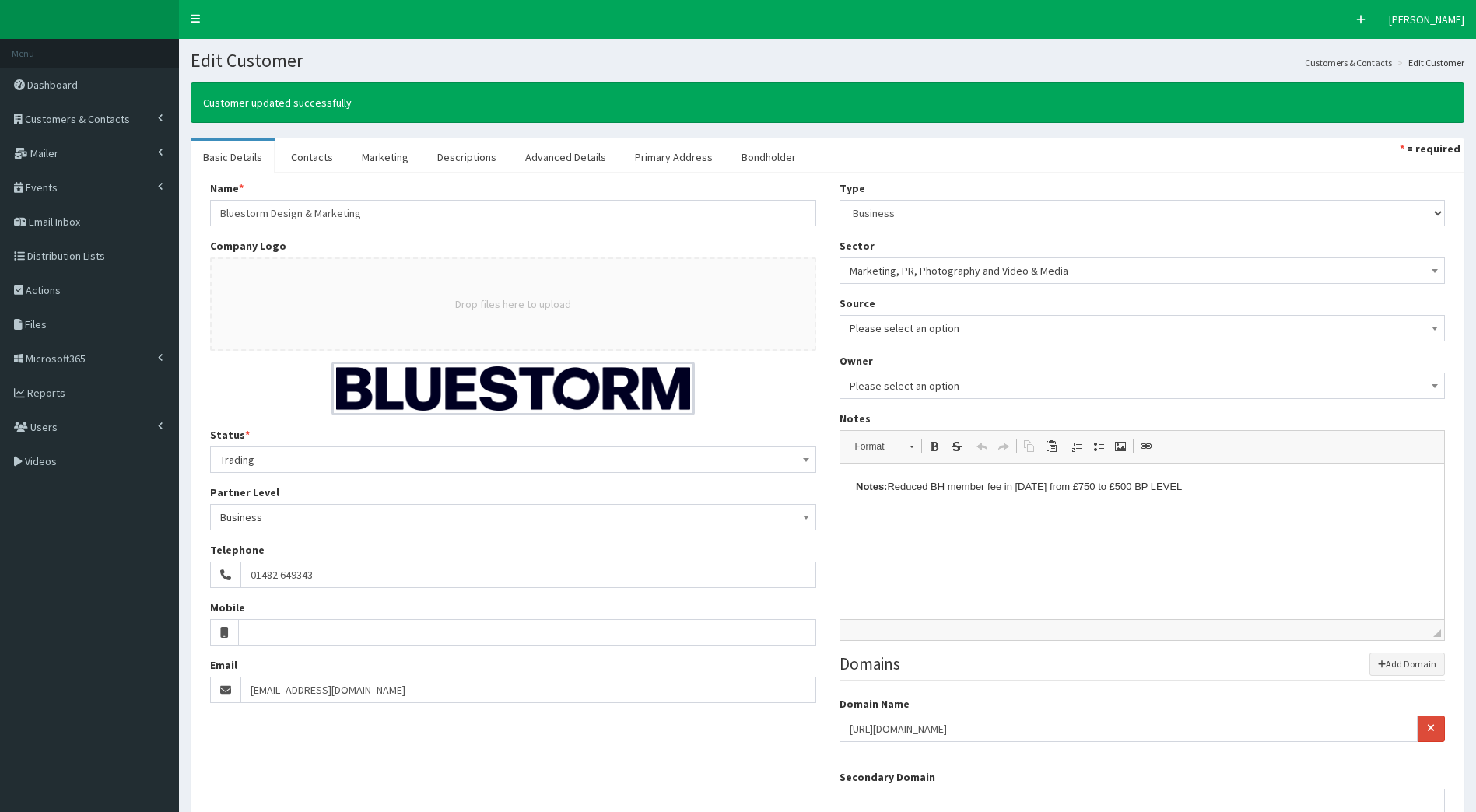
click at [635, 445] on div "Status * Please select a status Trading Not Trading Trading" at bounding box center [513, 449] width 606 height 46
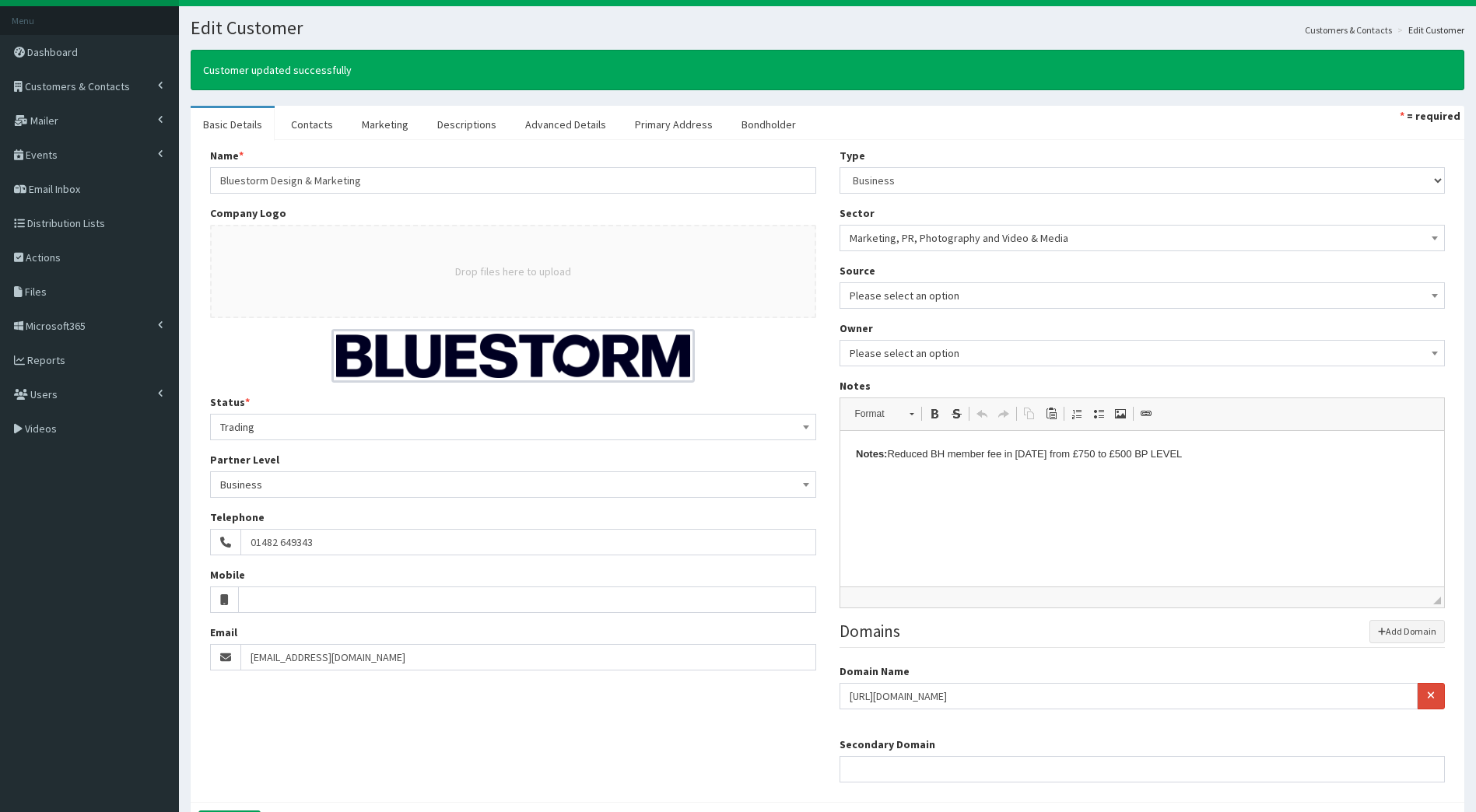
scroll to position [34, 0]
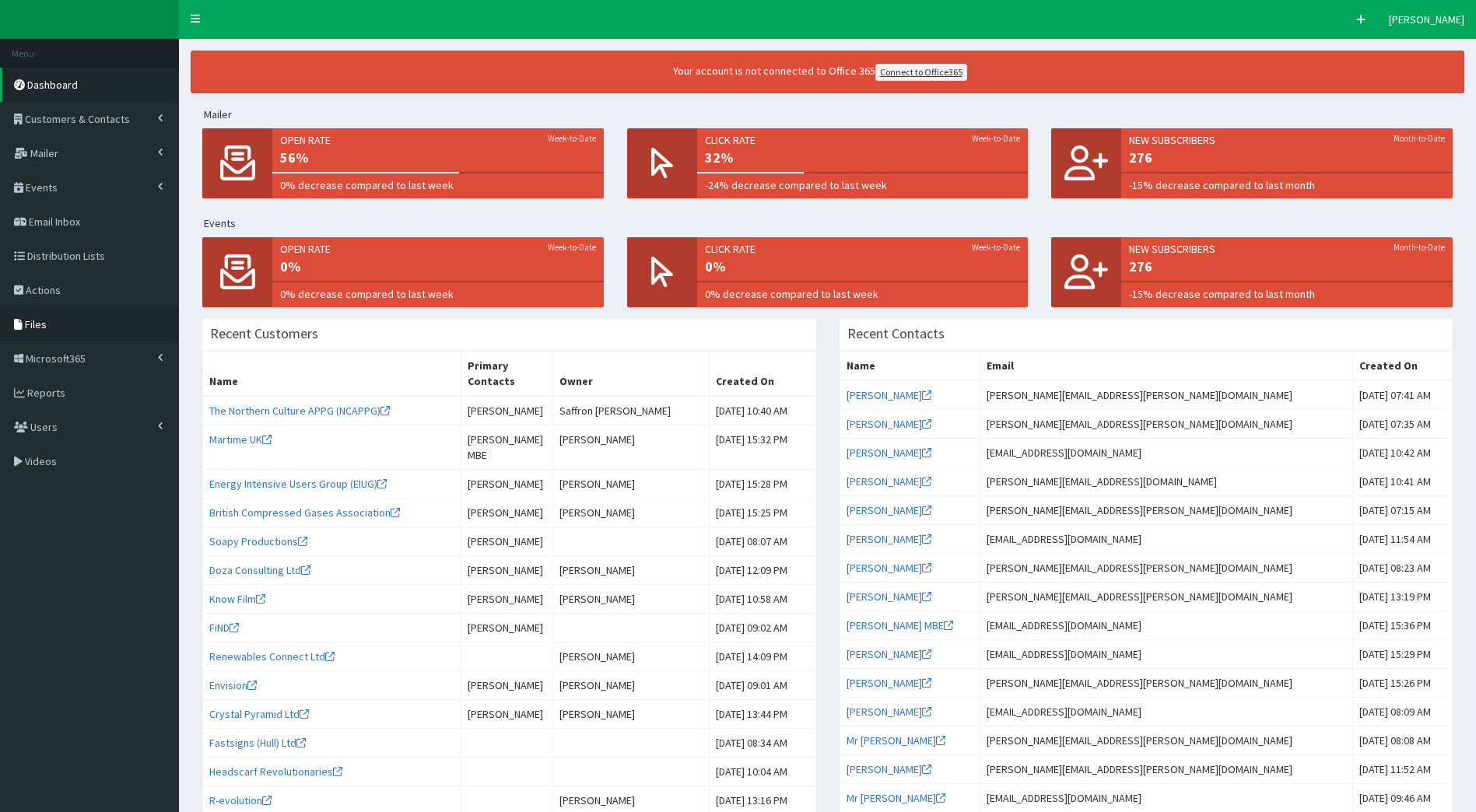
click at [71, 317] on link "Files" at bounding box center [89, 324] width 179 height 34
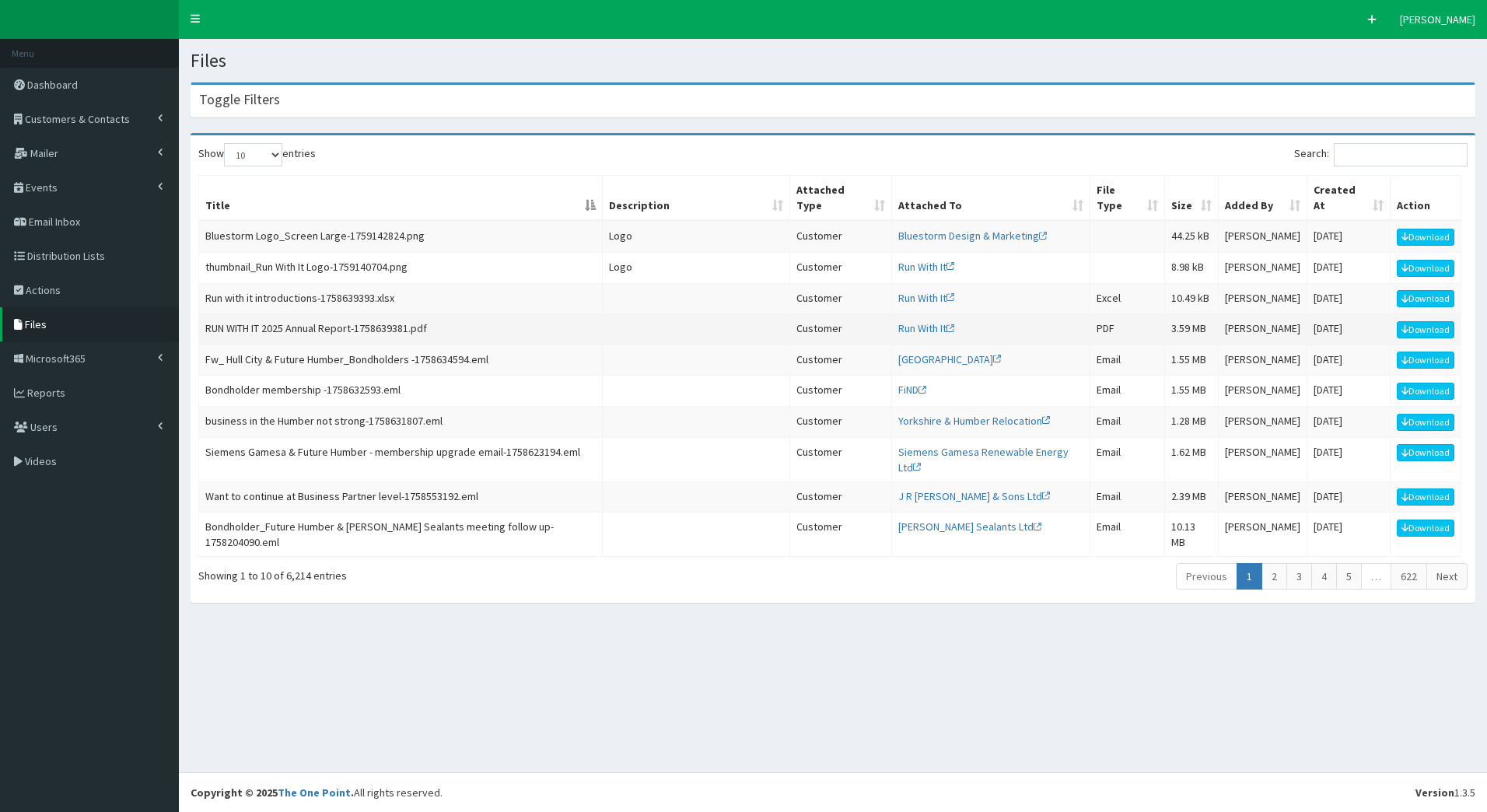
click at [393, 315] on td "RUN WITH IT 2025 Annual Report-1758639381.pdf" at bounding box center [401, 329] width 404 height 31
click at [1438, 321] on link "Download" at bounding box center [1426, 330] width 58 height 17
